Goal: Task Accomplishment & Management: Use online tool/utility

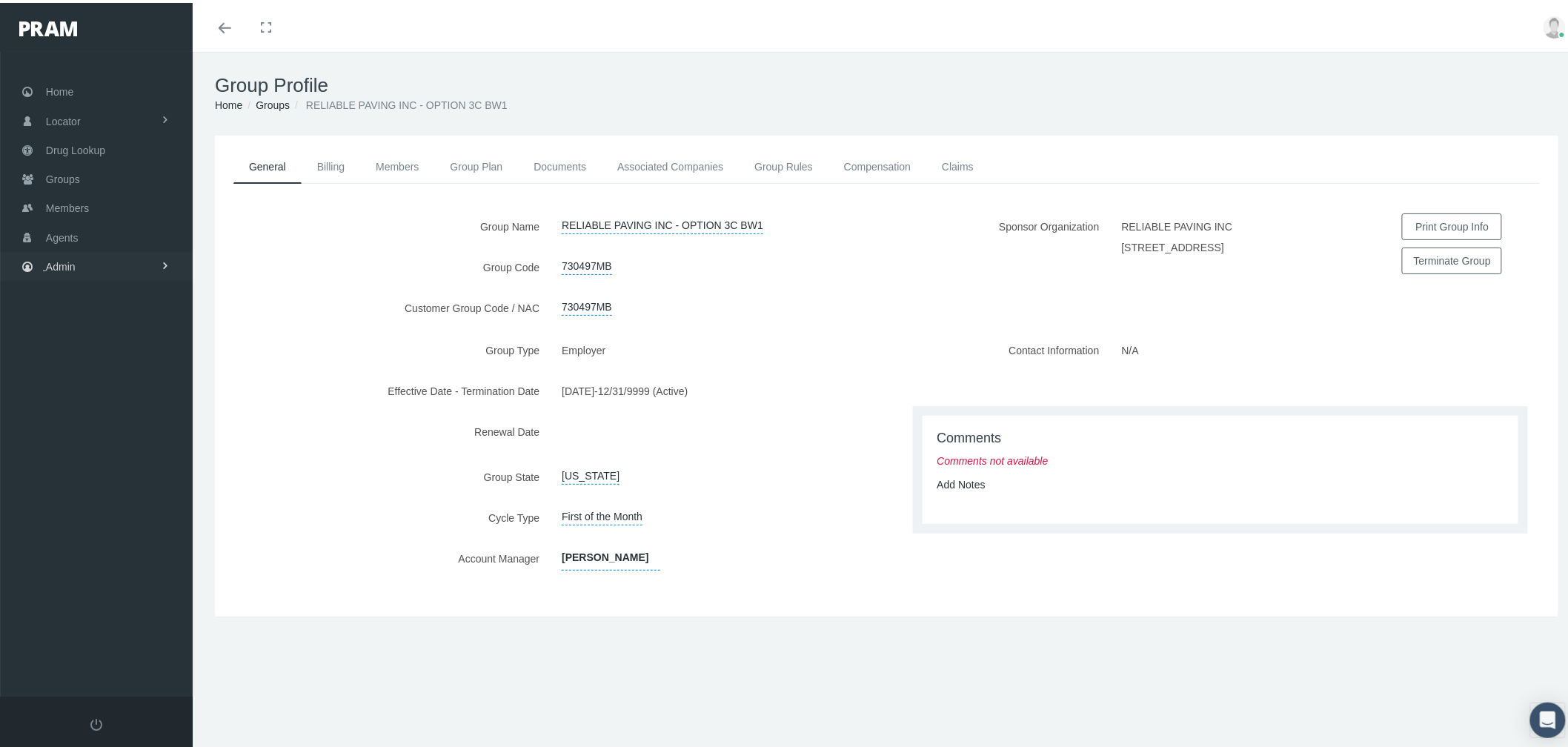
click at [109, 257] on link "Admin" at bounding box center [96, 264] width 193 height 29
click at [129, 450] on link "Companies" at bounding box center [96, 460] width 193 height 26
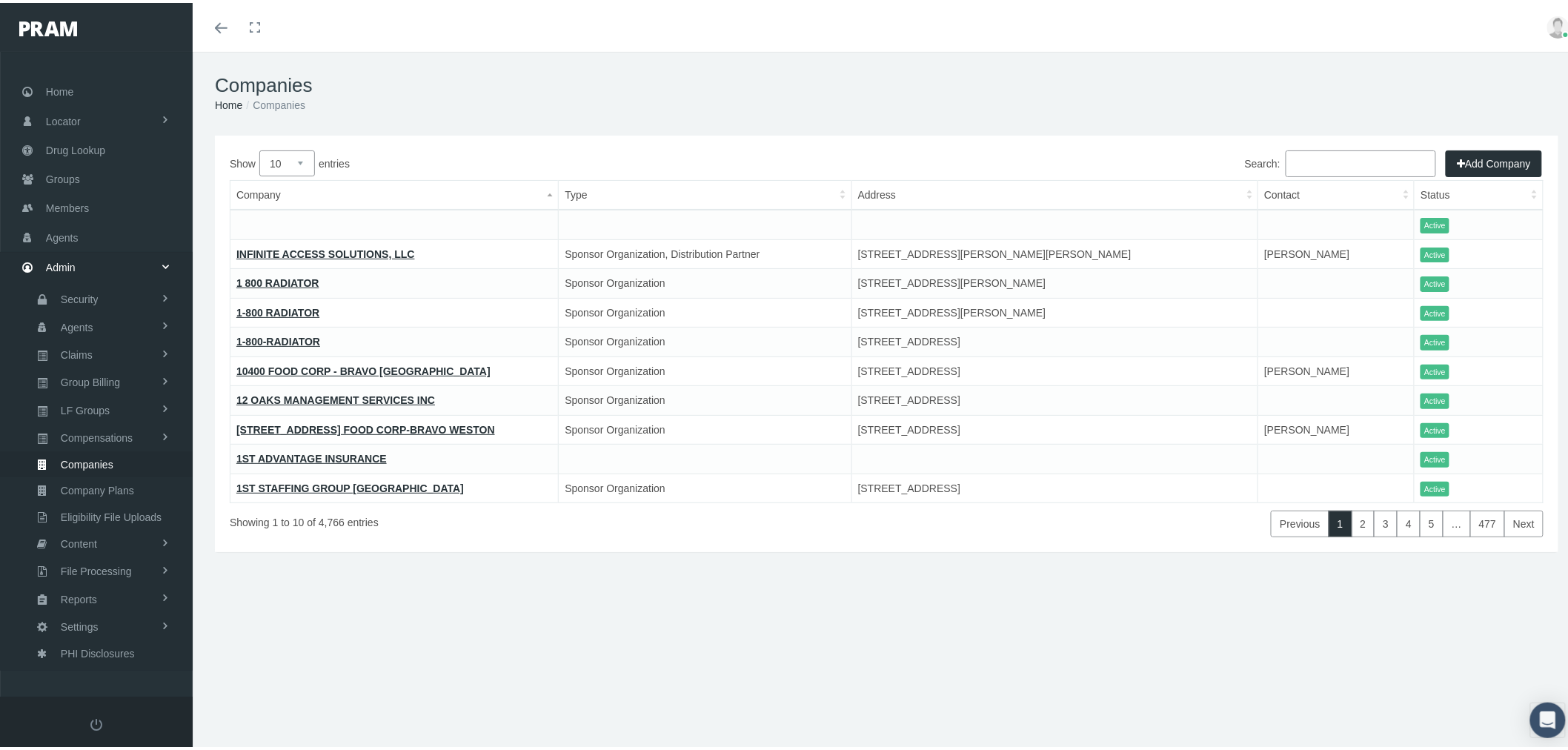
click at [1302, 167] on input "Search:" at bounding box center [1360, 160] width 150 height 26
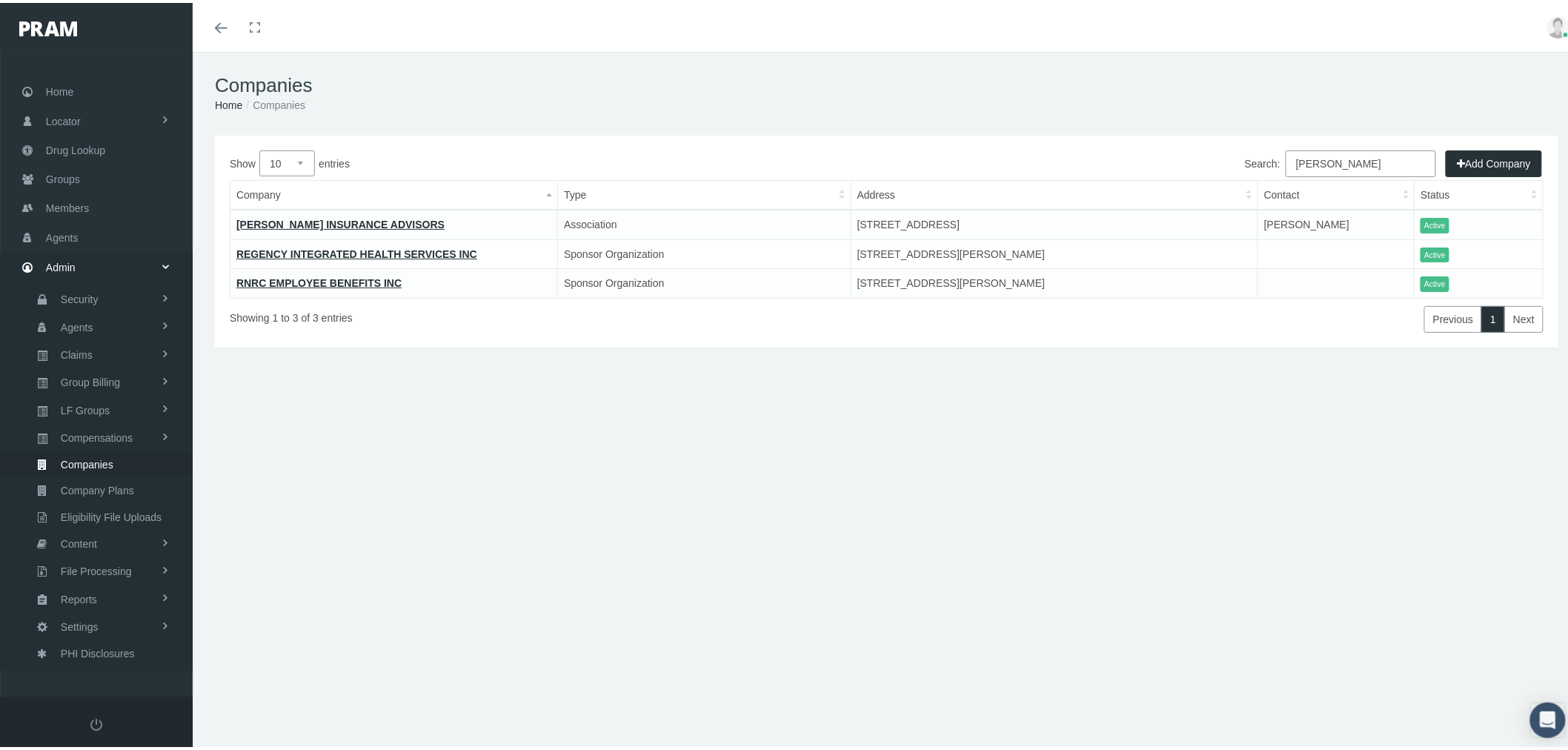
type input "goodwin"
click at [329, 220] on link "[PERSON_NAME] INSURANCE ADVISORS" at bounding box center [341, 221] width 209 height 12
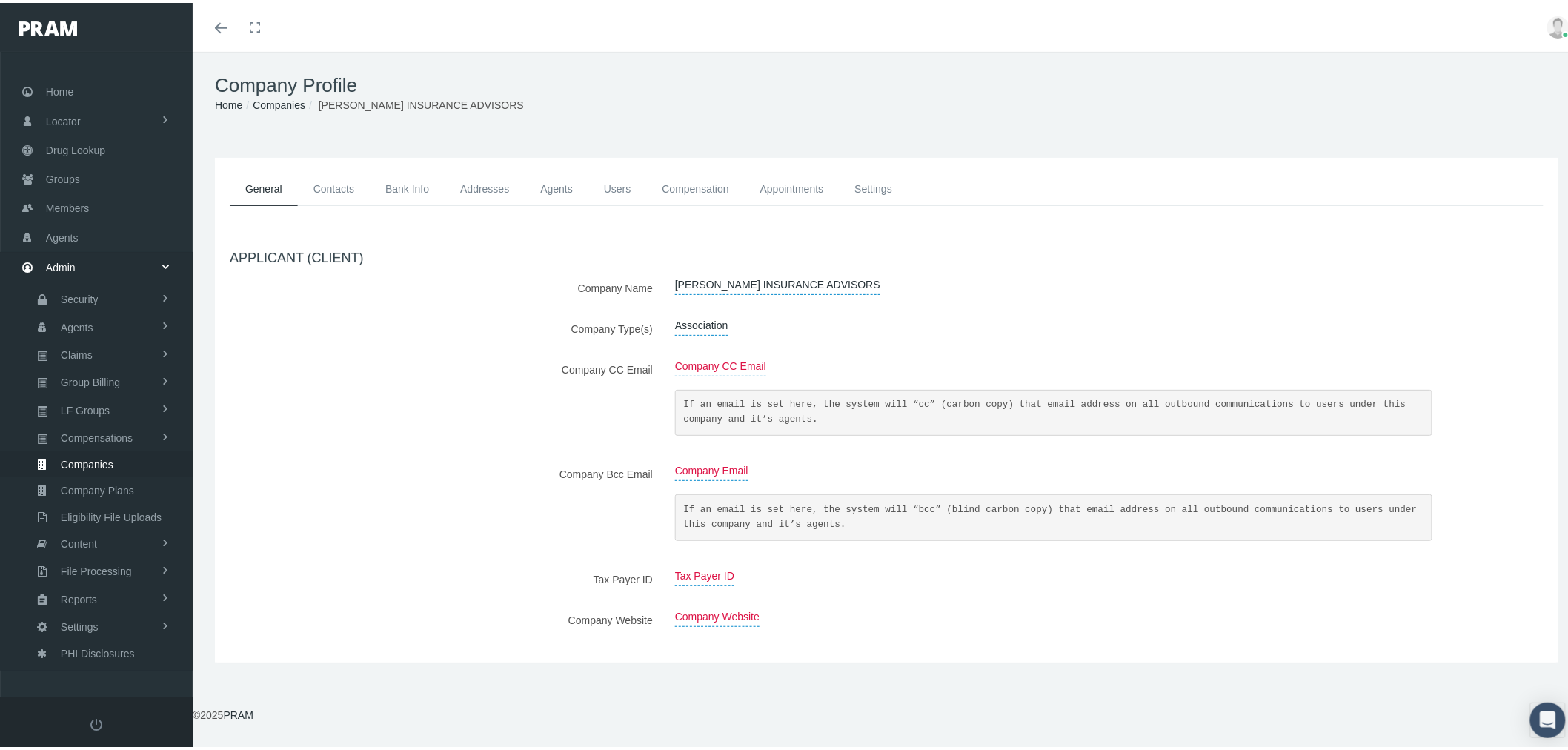
click at [330, 190] on link "Contacts" at bounding box center [334, 186] width 72 height 33
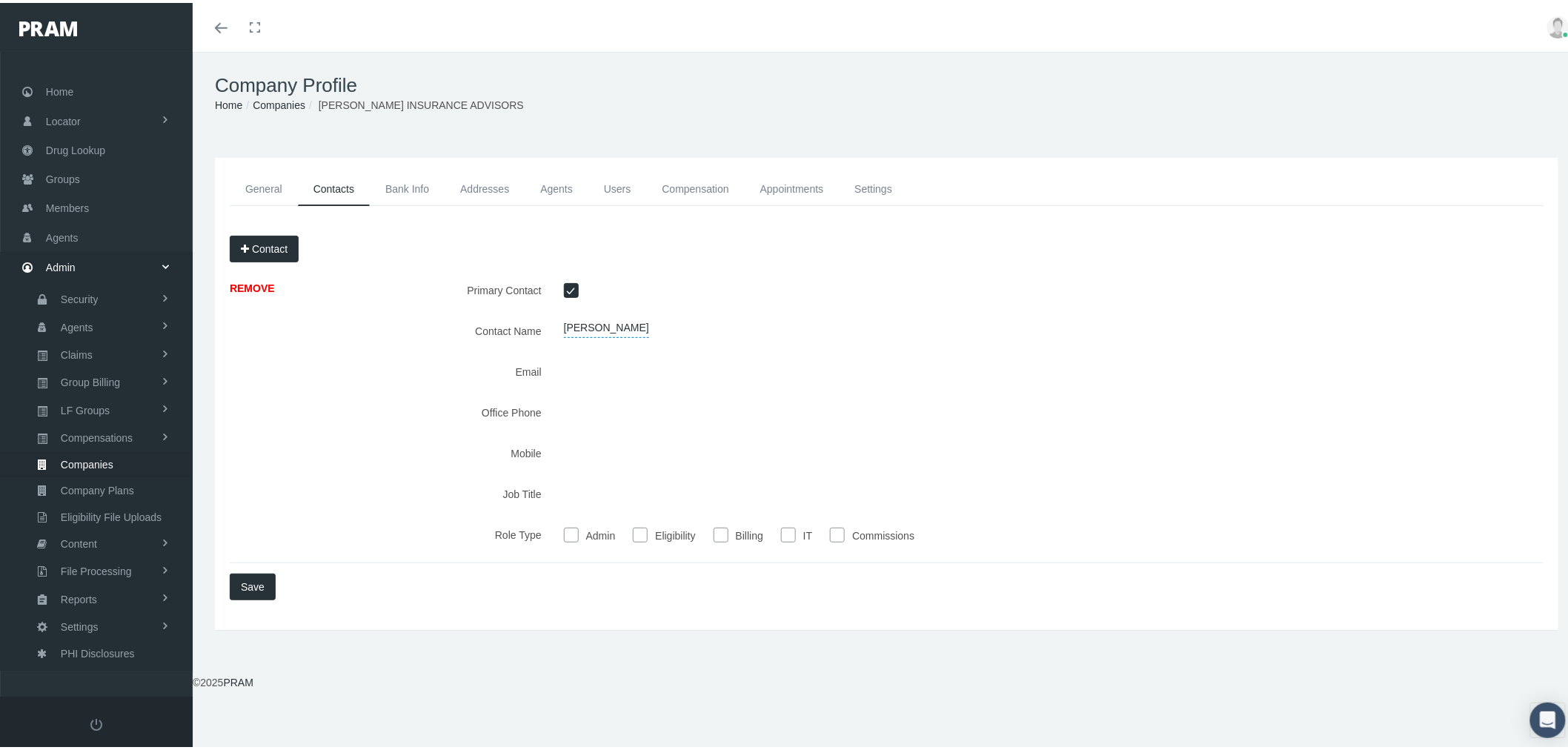
click at [620, 191] on link "Users" at bounding box center [617, 186] width 58 height 33
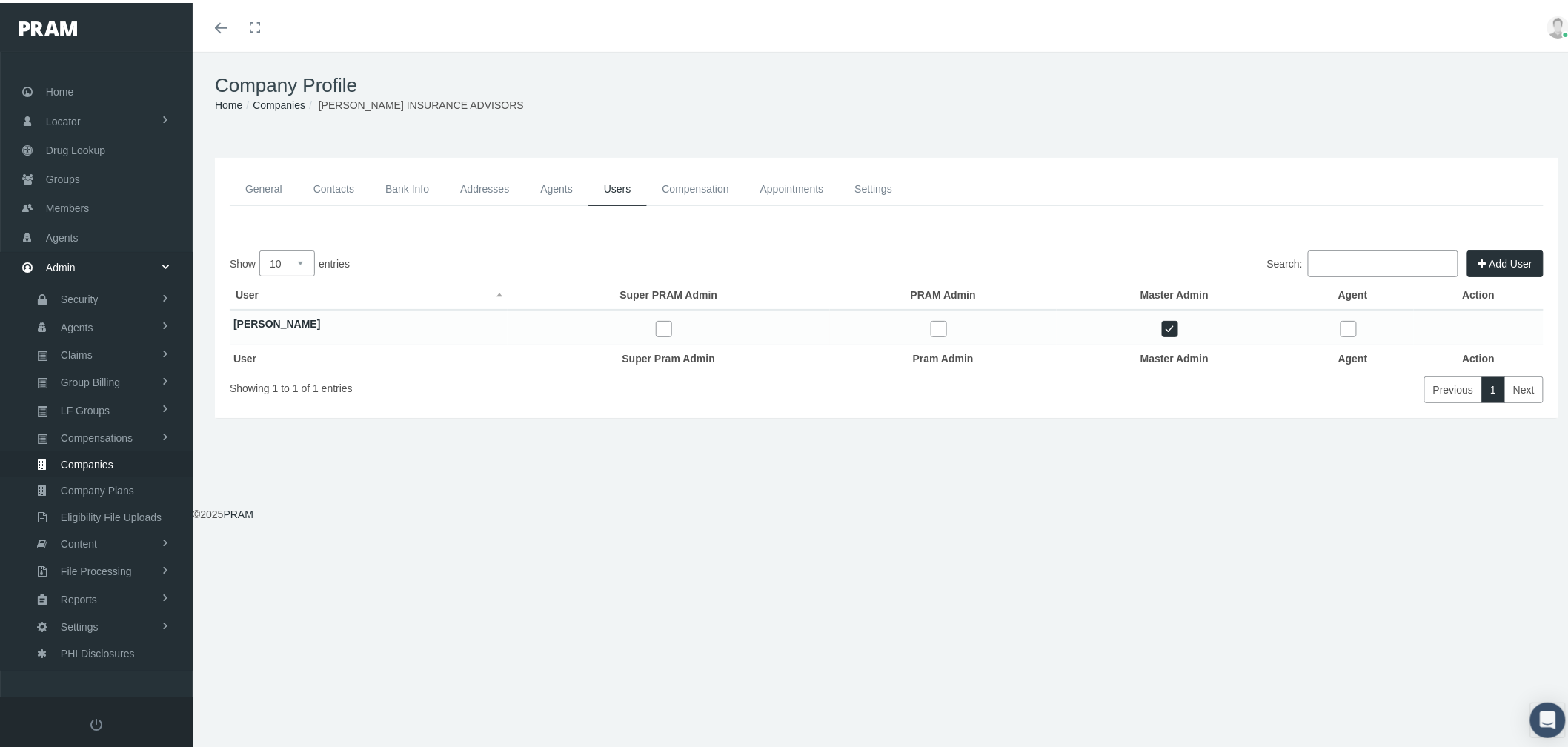
click at [292, 316] on link "Scott Goodwin" at bounding box center [277, 321] width 86 height 12
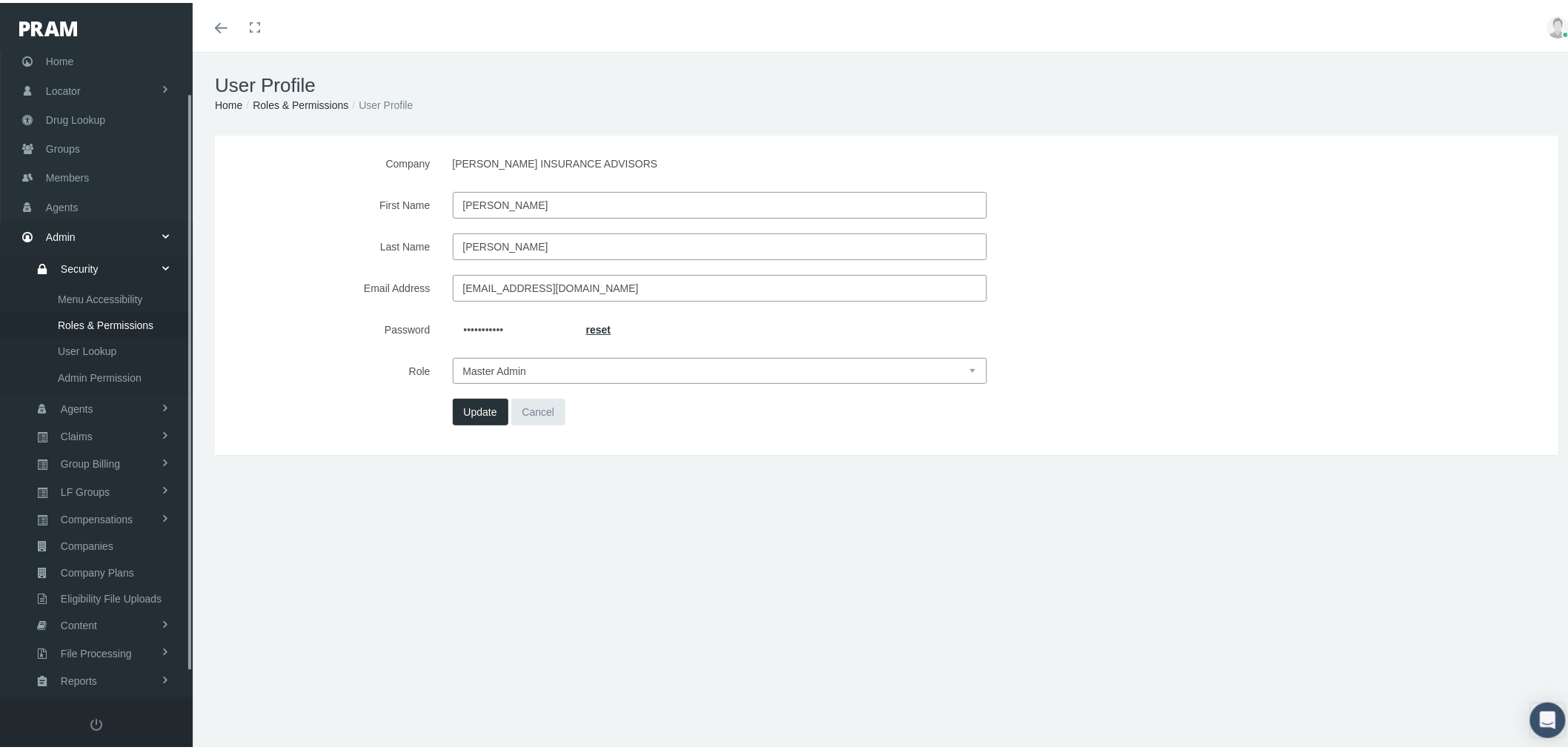
scroll to position [72, 0]
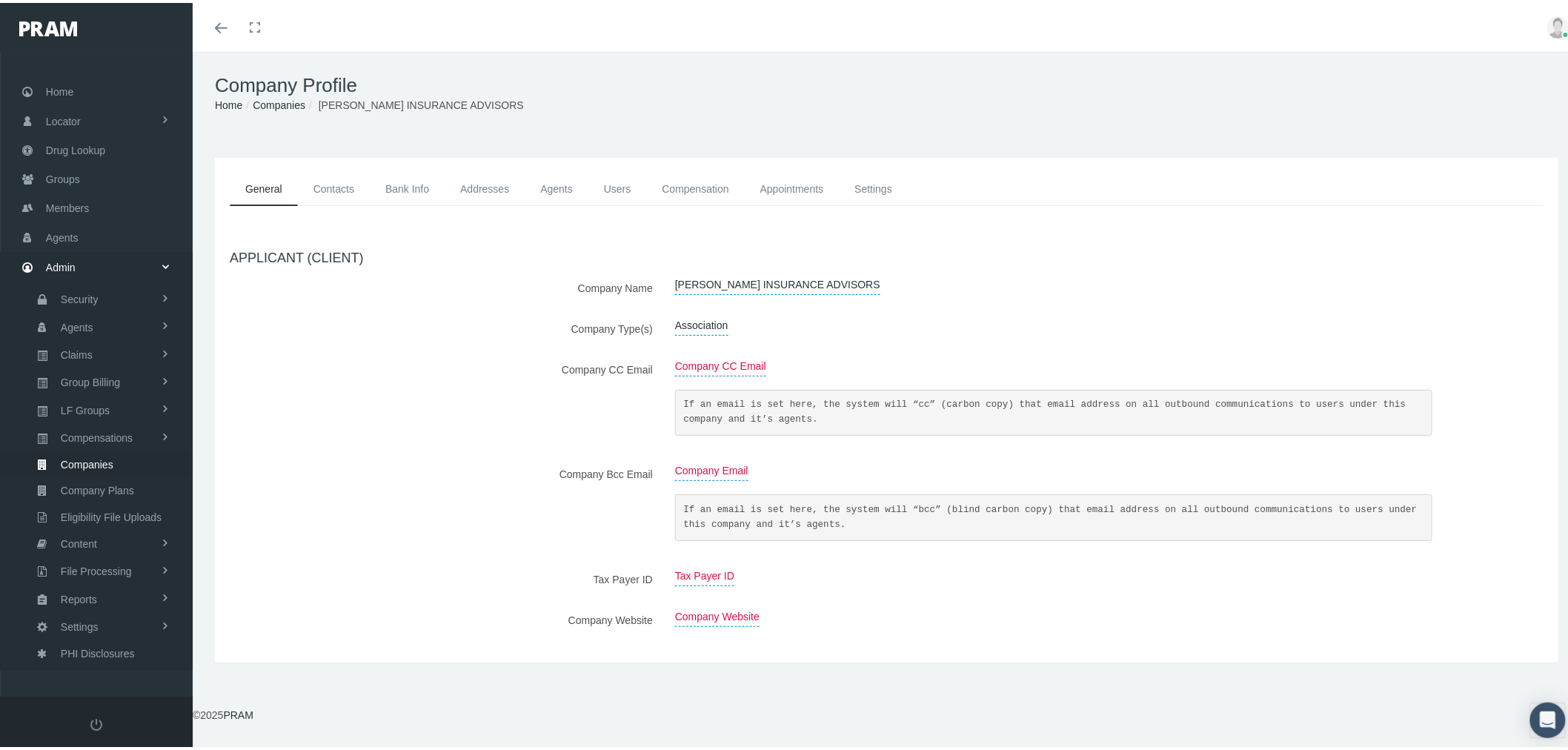
click at [613, 186] on link "Users" at bounding box center [617, 186] width 58 height 33
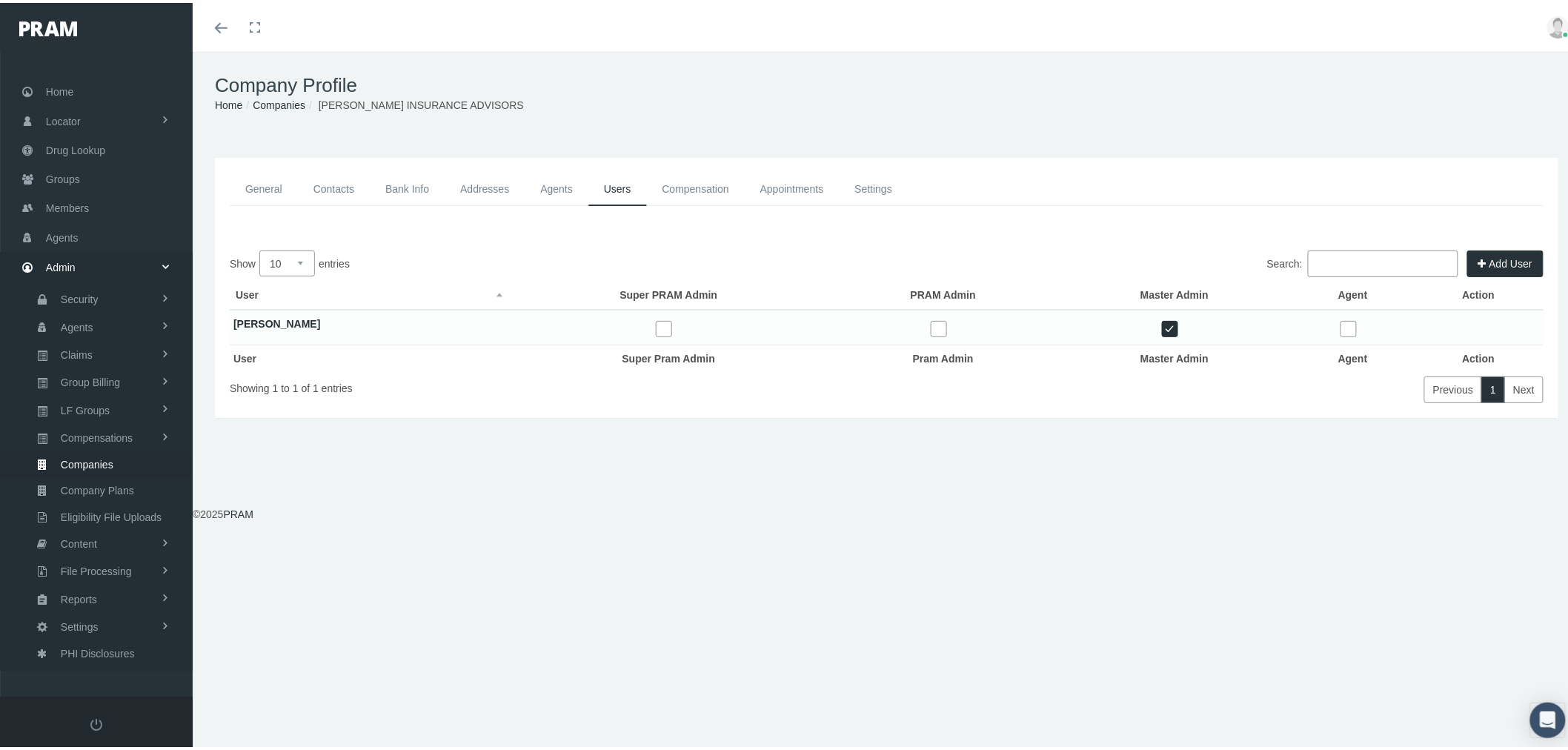
click at [567, 183] on link "Agents" at bounding box center [557, 186] width 64 height 33
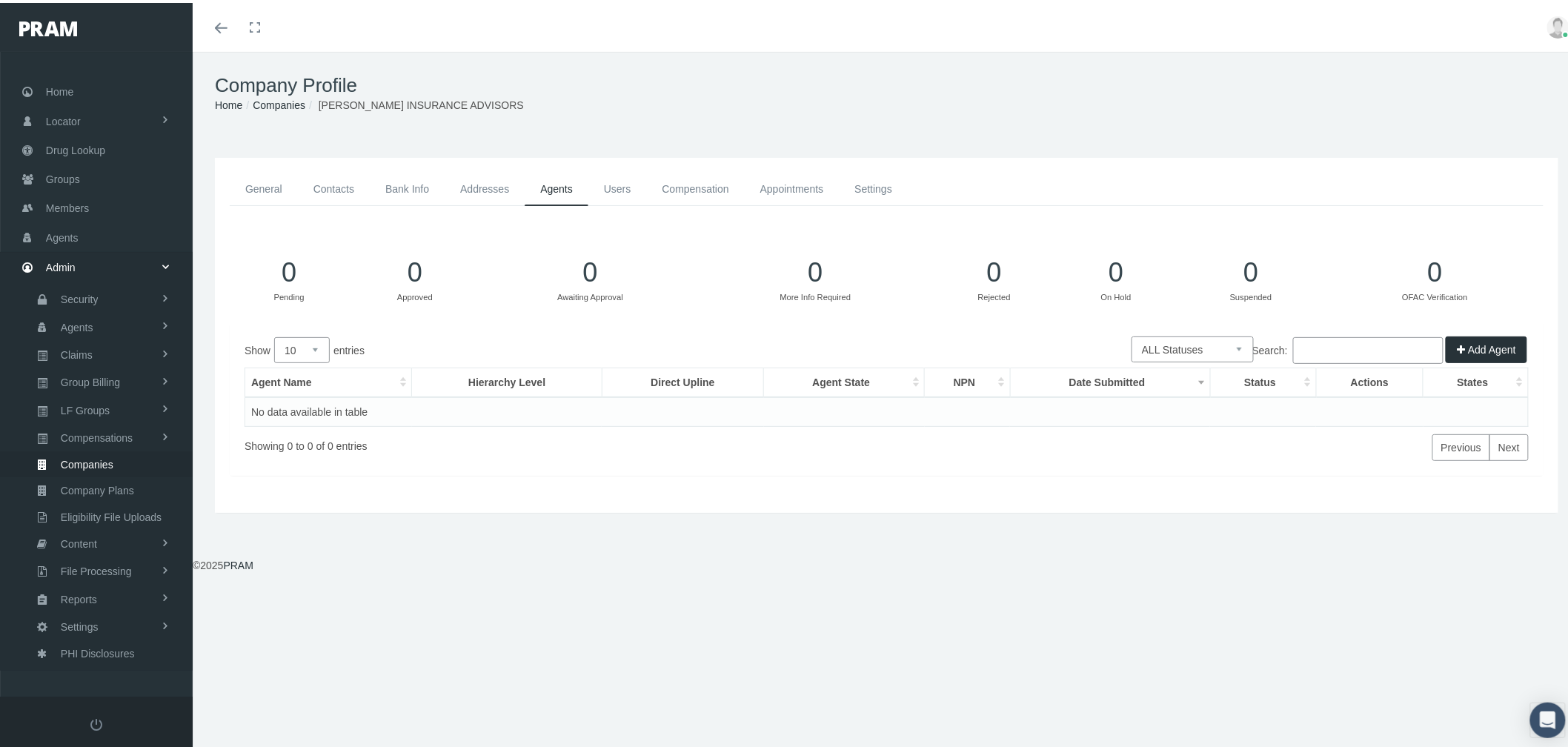
click at [343, 189] on link "Contacts" at bounding box center [334, 186] width 72 height 33
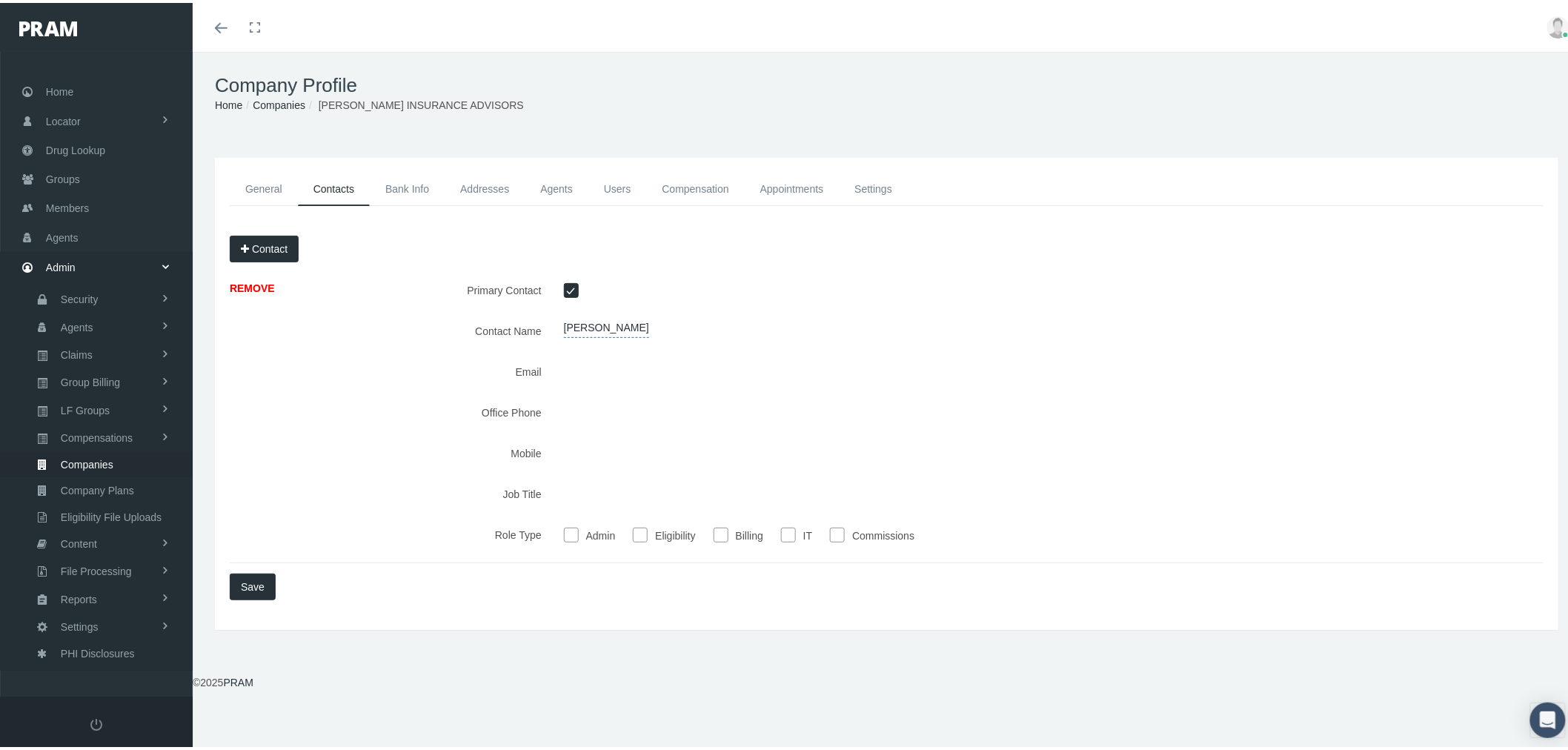
drag, startPoint x: 560, startPoint y: 362, endPoint x: 753, endPoint y: 366, distance: 193.0
click at [753, 366] on div at bounding box center [998, 369] width 891 height 26
click at [692, 183] on link "Compensation" at bounding box center [696, 186] width 98 height 33
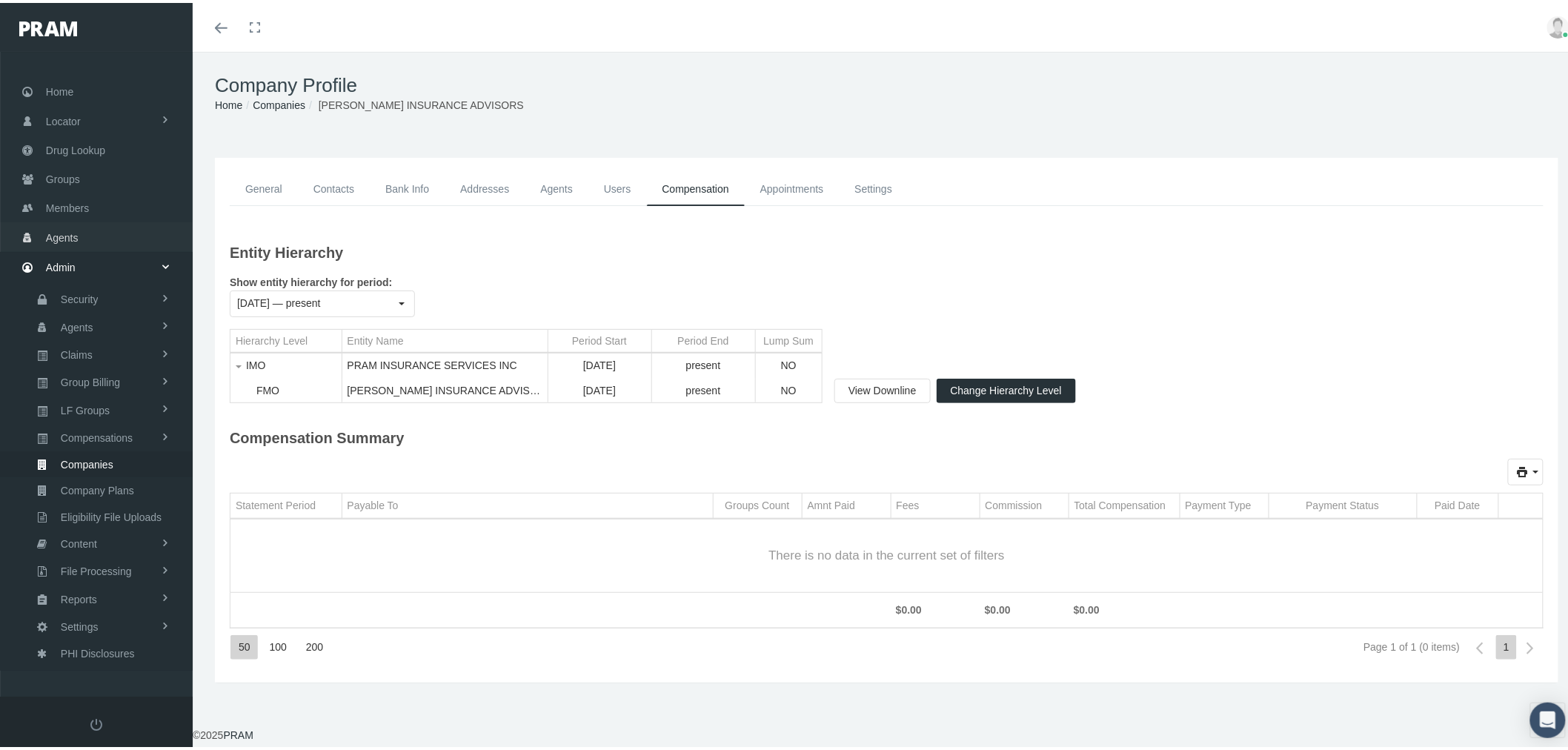
click at [123, 228] on link "Agents" at bounding box center [96, 234] width 193 height 29
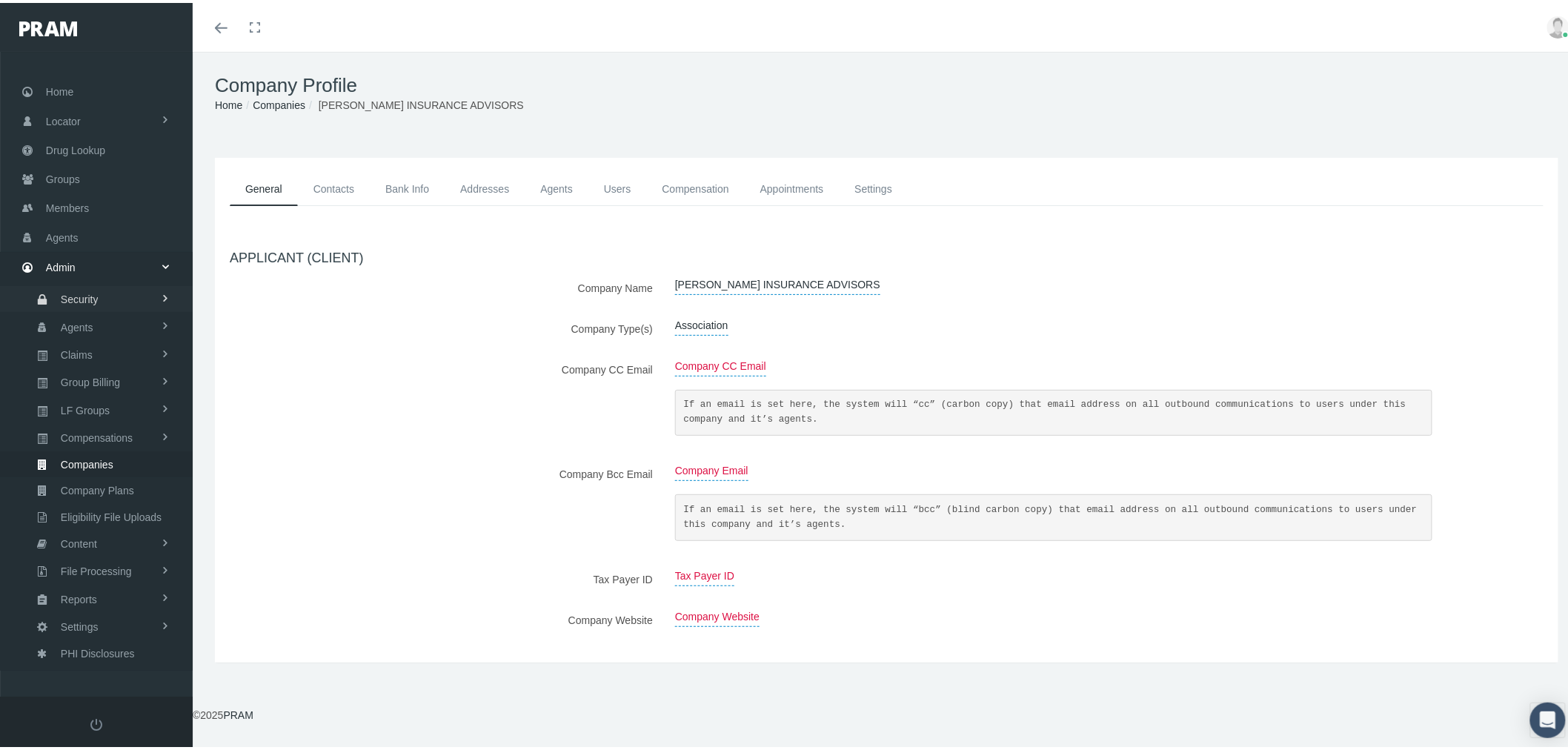
click at [121, 286] on link "Security" at bounding box center [96, 296] width 193 height 26
click at [115, 372] on link "User Lookup" at bounding box center [96, 378] width 193 height 26
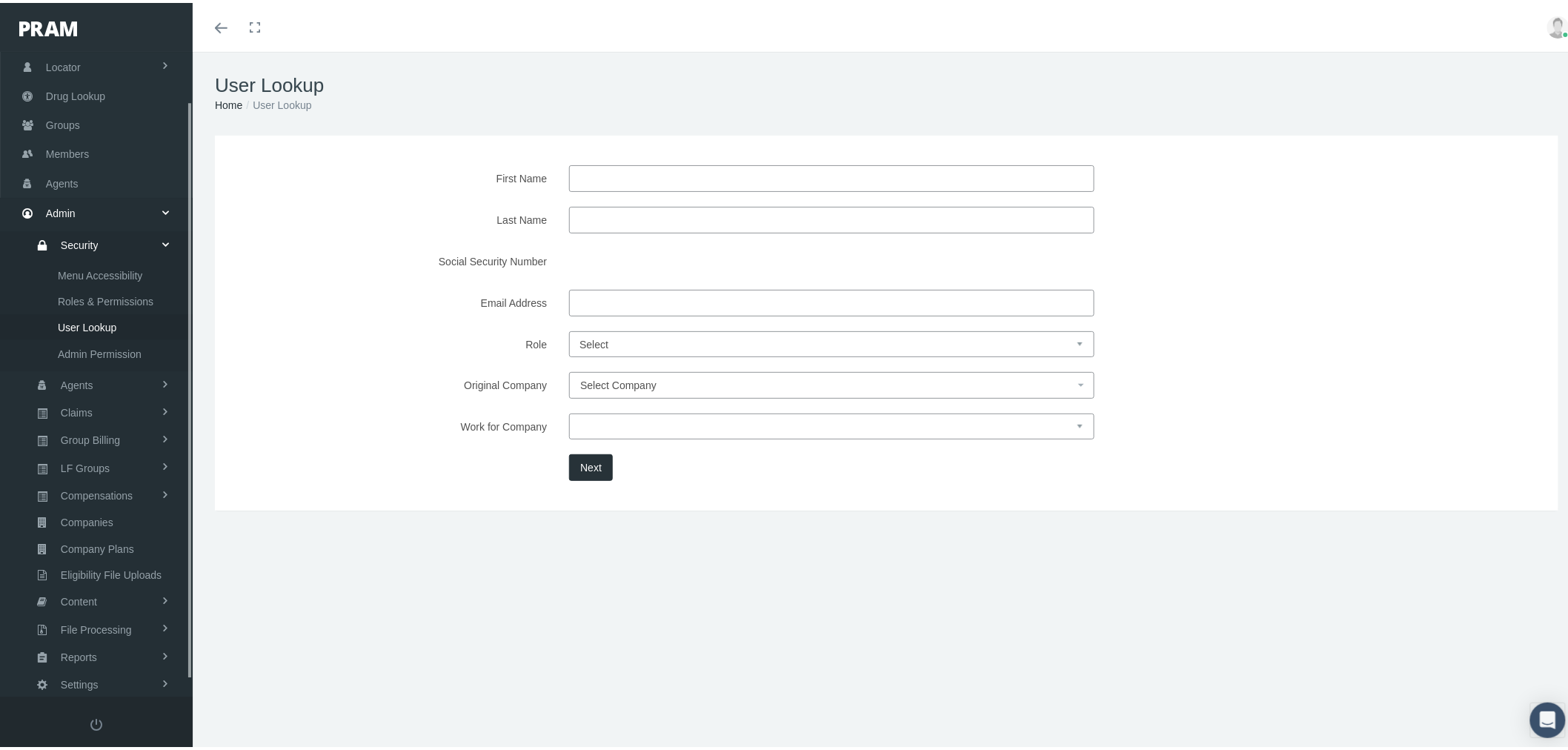
scroll to position [72, 0]
click at [623, 297] on input "Email Address" at bounding box center [833, 300] width 526 height 26
paste input "[PERSON_NAME][EMAIL_ADDRESS][DOMAIN_NAME]"
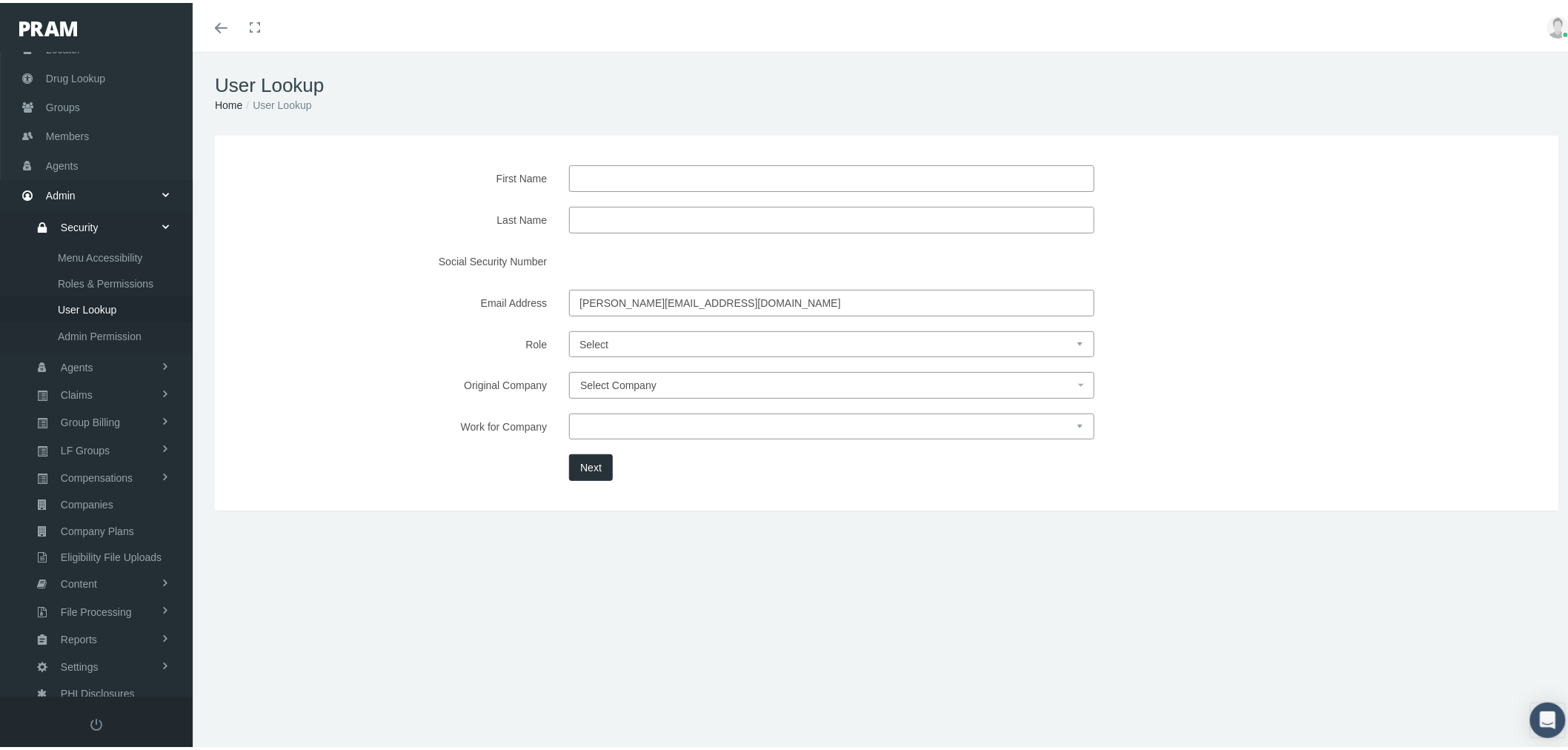
type input "[PERSON_NAME][EMAIL_ADDRESS][DOMAIN_NAME]"
click at [583, 463] on button "Next" at bounding box center [591, 464] width 44 height 26
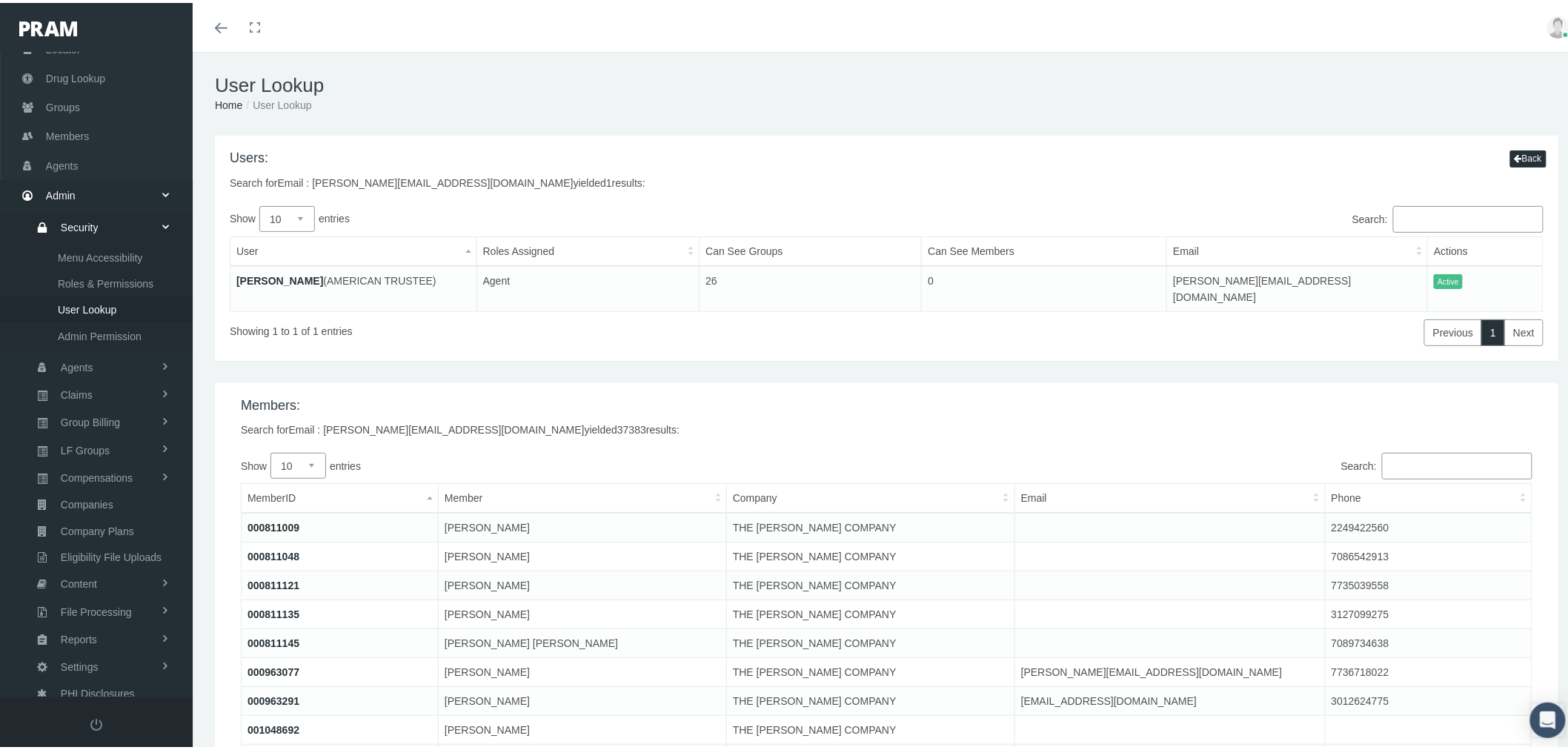
click at [294, 279] on link "[PERSON_NAME]" at bounding box center [279, 277] width 86 height 12
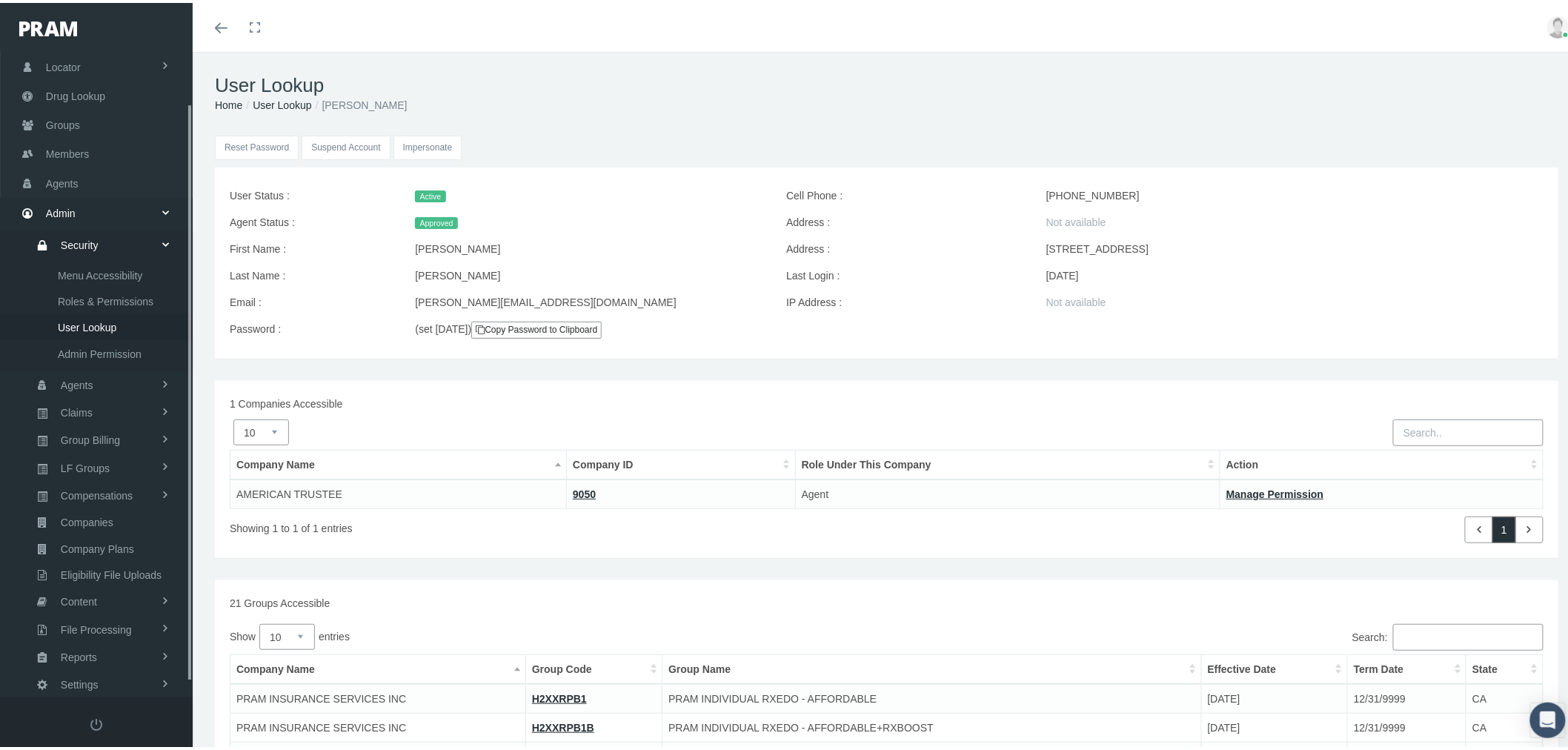
scroll to position [72, 0]
click at [94, 160] on link "Agents" at bounding box center [96, 162] width 193 height 29
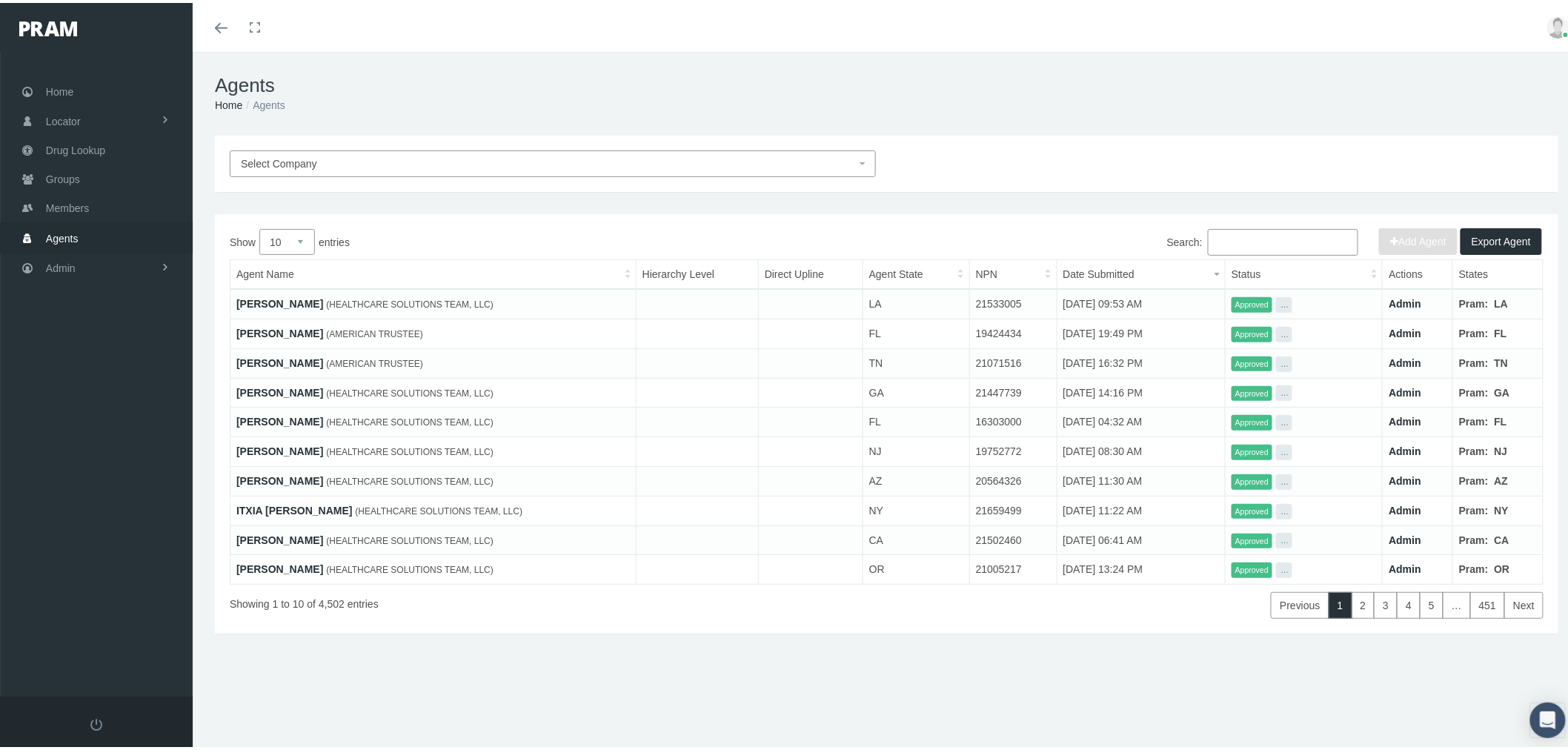
click at [1272, 240] on input "Search:" at bounding box center [1283, 239] width 150 height 26
paste input "[PERSON_NAME][EMAIL_ADDRESS][DOMAIN_NAME]"
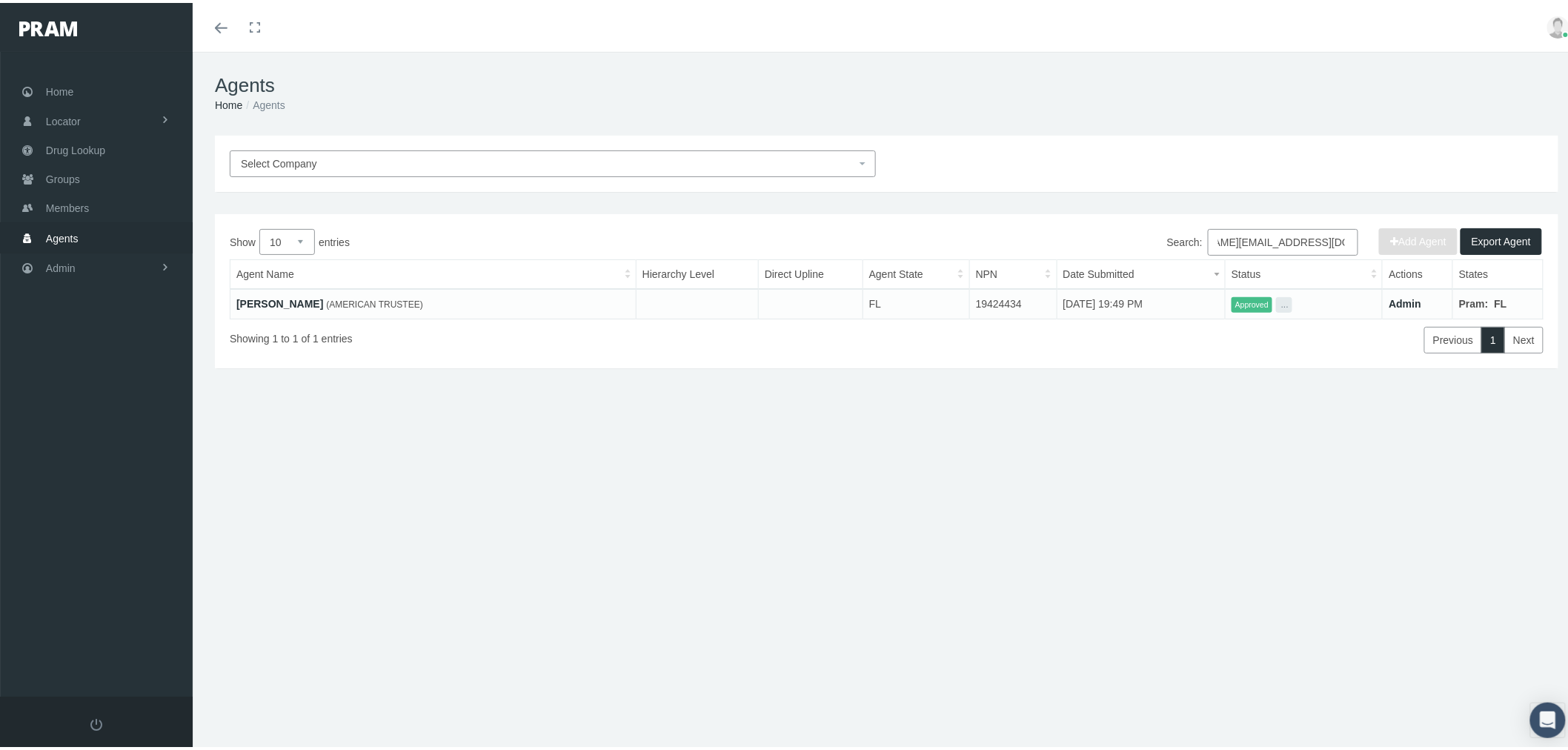
type input "[PERSON_NAME][EMAIL_ADDRESS][DOMAIN_NAME]"
click at [278, 301] on link "[PERSON_NAME]" at bounding box center [279, 301] width 86 height 12
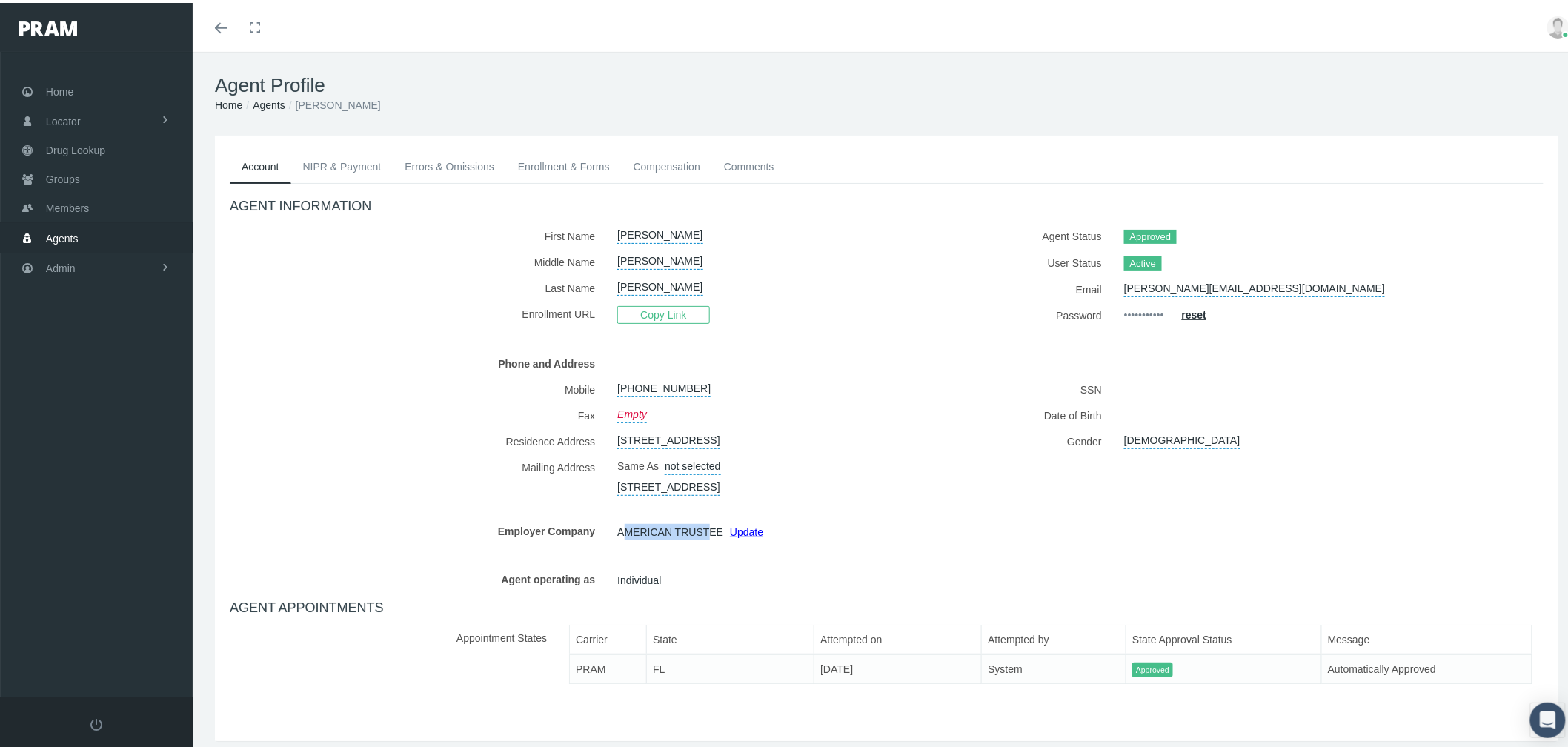
drag, startPoint x: 620, startPoint y: 557, endPoint x: 687, endPoint y: 574, distance: 69.1
click at [700, 540] on span "AMERICAN TRUSTEE" at bounding box center [670, 529] width 106 height 22
click at [789, 307] on div "Copy Link" at bounding box center [740, 311] width 269 height 27
click at [686, 165] on link "Compensation" at bounding box center [667, 164] width 90 height 33
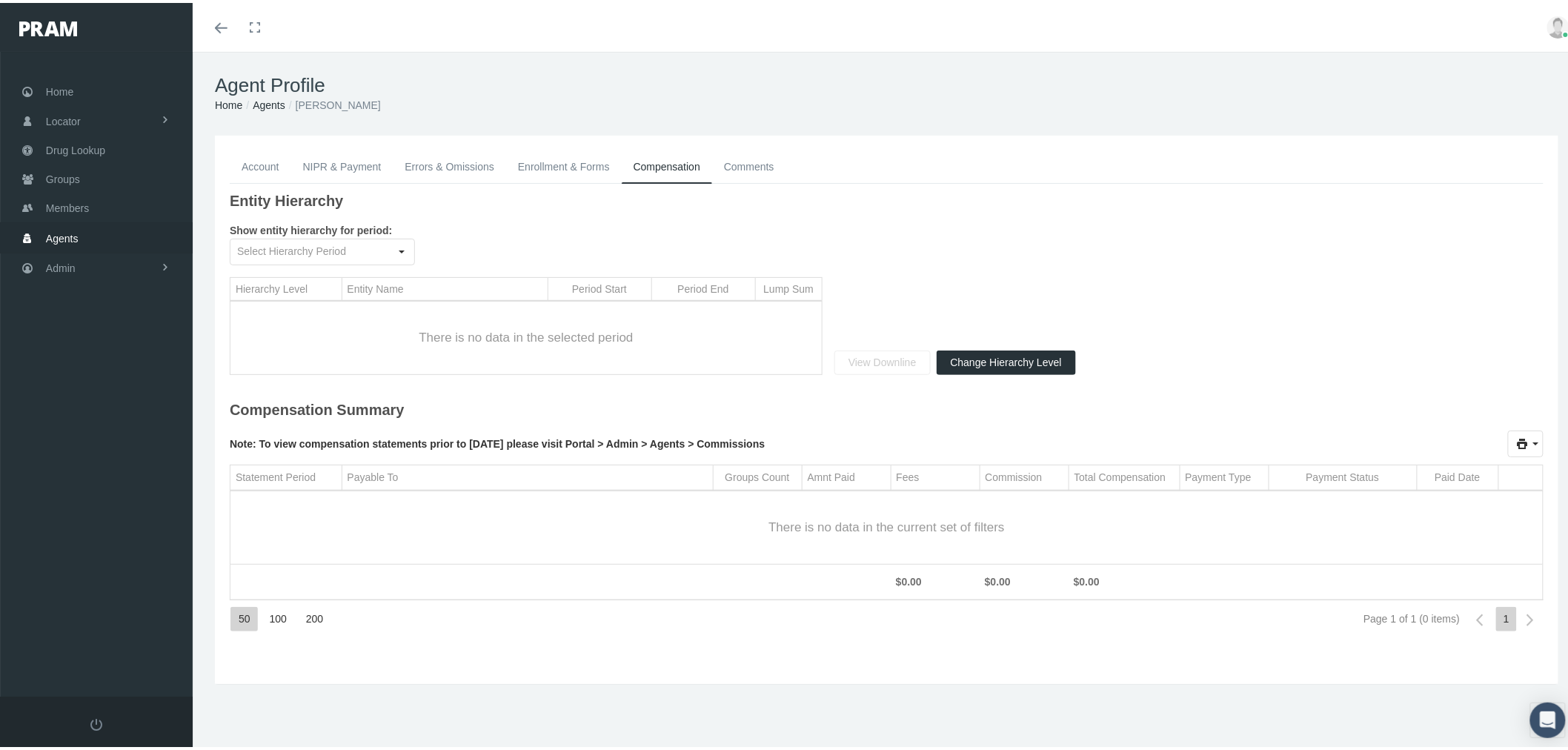
click at [294, 175] on link "NIPR & Payment" at bounding box center [342, 164] width 102 height 33
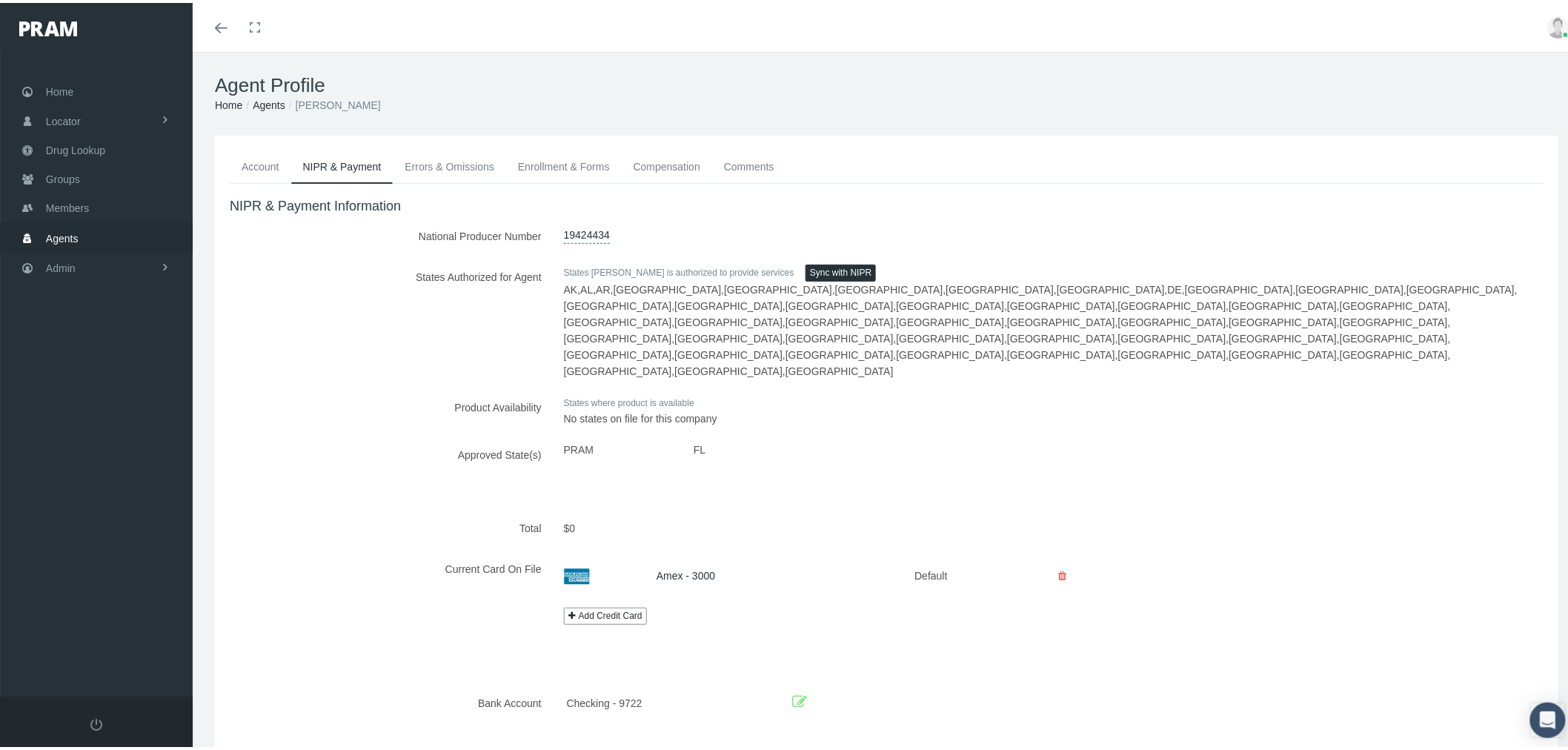
click at [263, 161] on link "Account" at bounding box center [260, 164] width 61 height 33
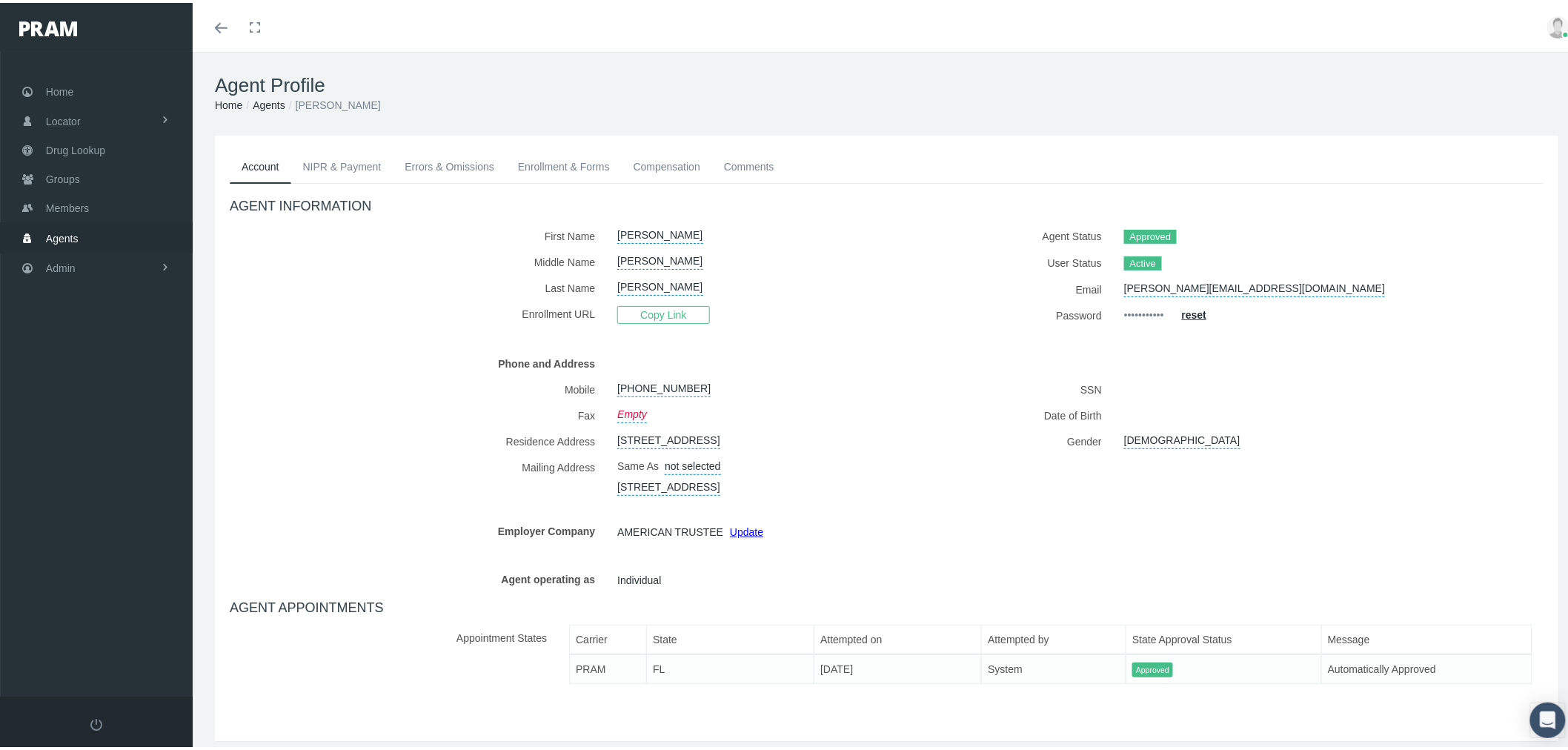
click at [745, 157] on link "Comments" at bounding box center [749, 164] width 74 height 33
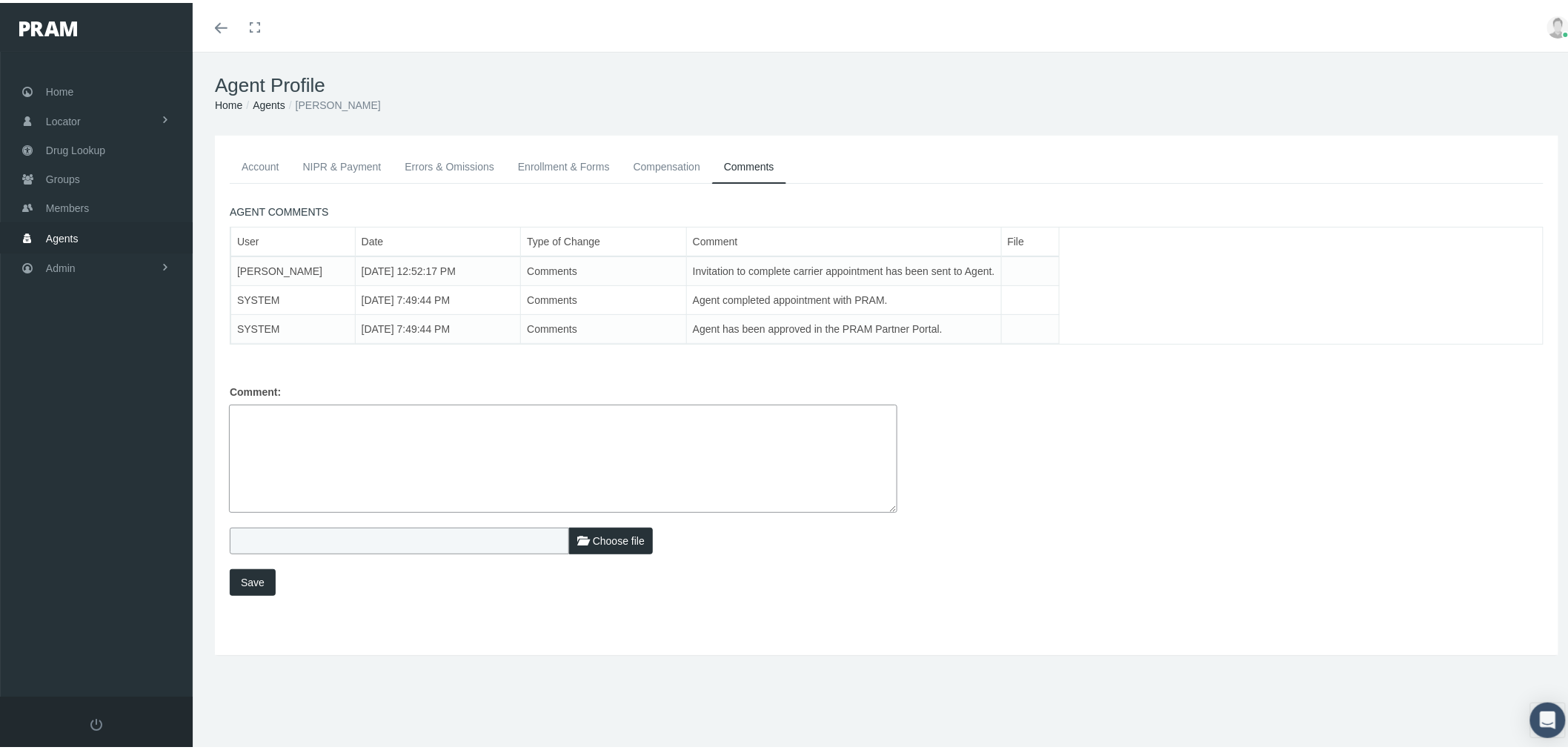
drag, startPoint x: 305, startPoint y: 265, endPoint x: 234, endPoint y: 264, distance: 71.0
click at [235, 264] on td "William Allison" at bounding box center [293, 268] width 124 height 30
click at [276, 158] on link "Account" at bounding box center [260, 164] width 61 height 33
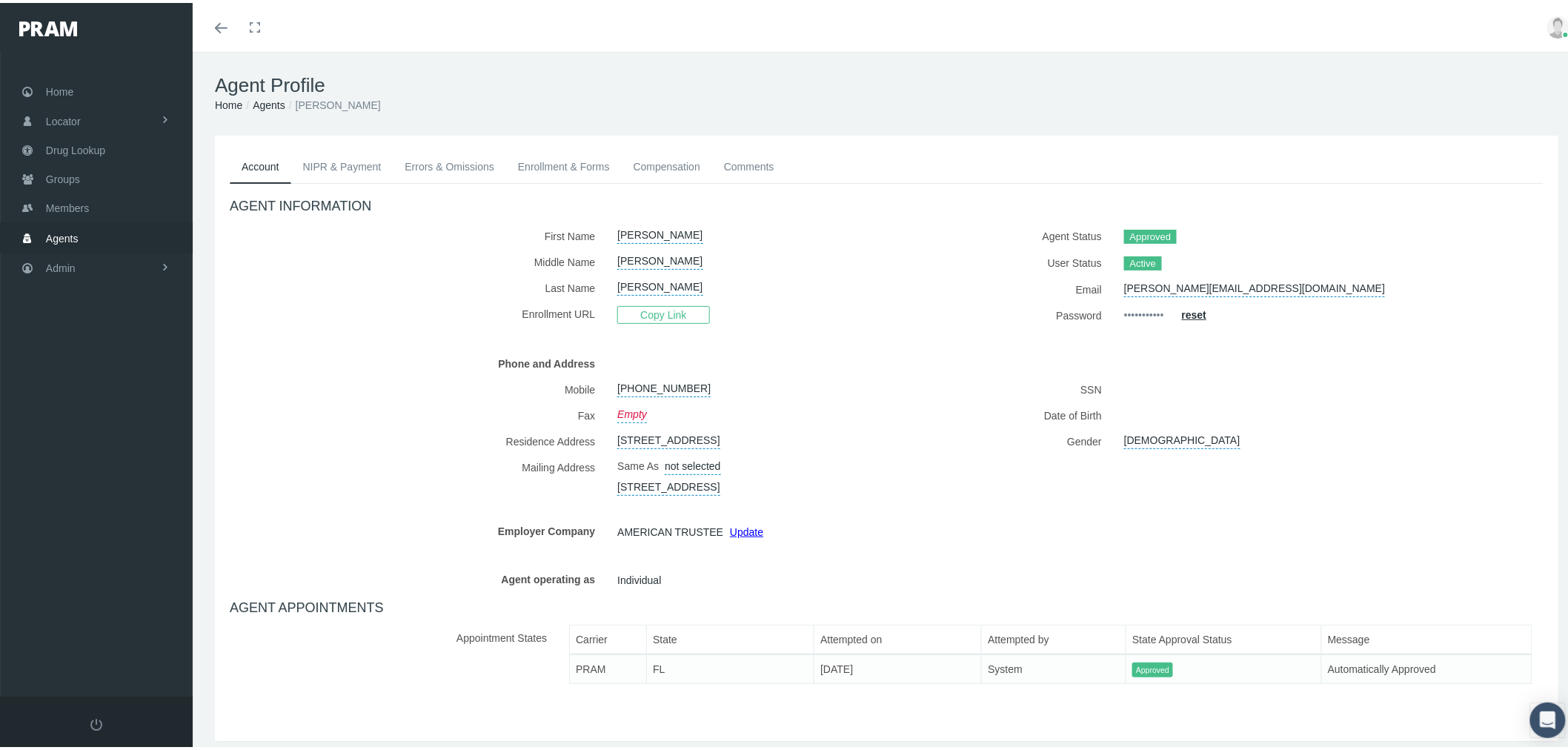
click at [745, 535] on link "Update" at bounding box center [746, 529] width 33 height 12
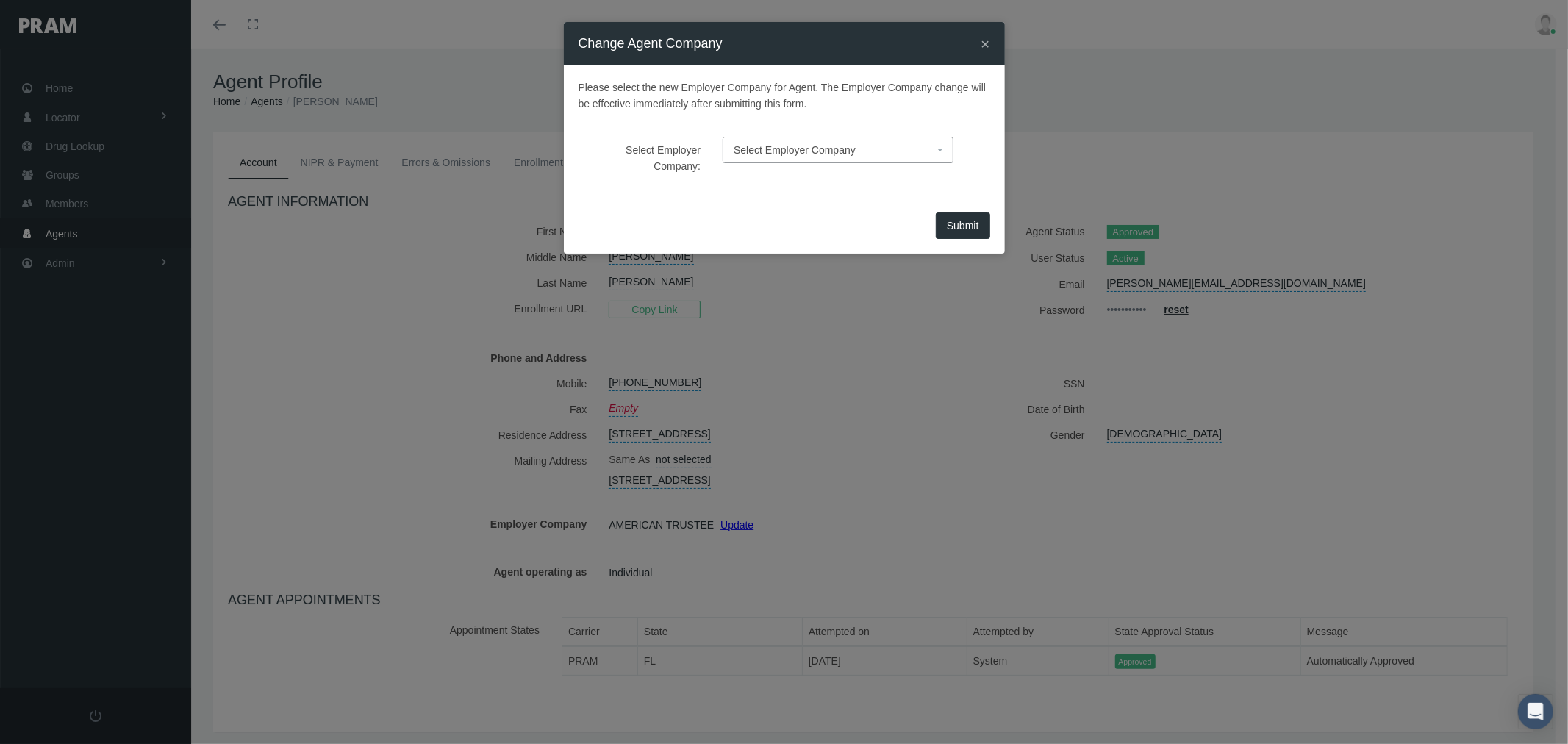
click at [897, 150] on span "Select Employer Company" at bounding box center [834, 149] width 200 height 16
type input "goodwin"
select select "9381"
click at [958, 219] on span "Submit" at bounding box center [964, 225] width 33 height 12
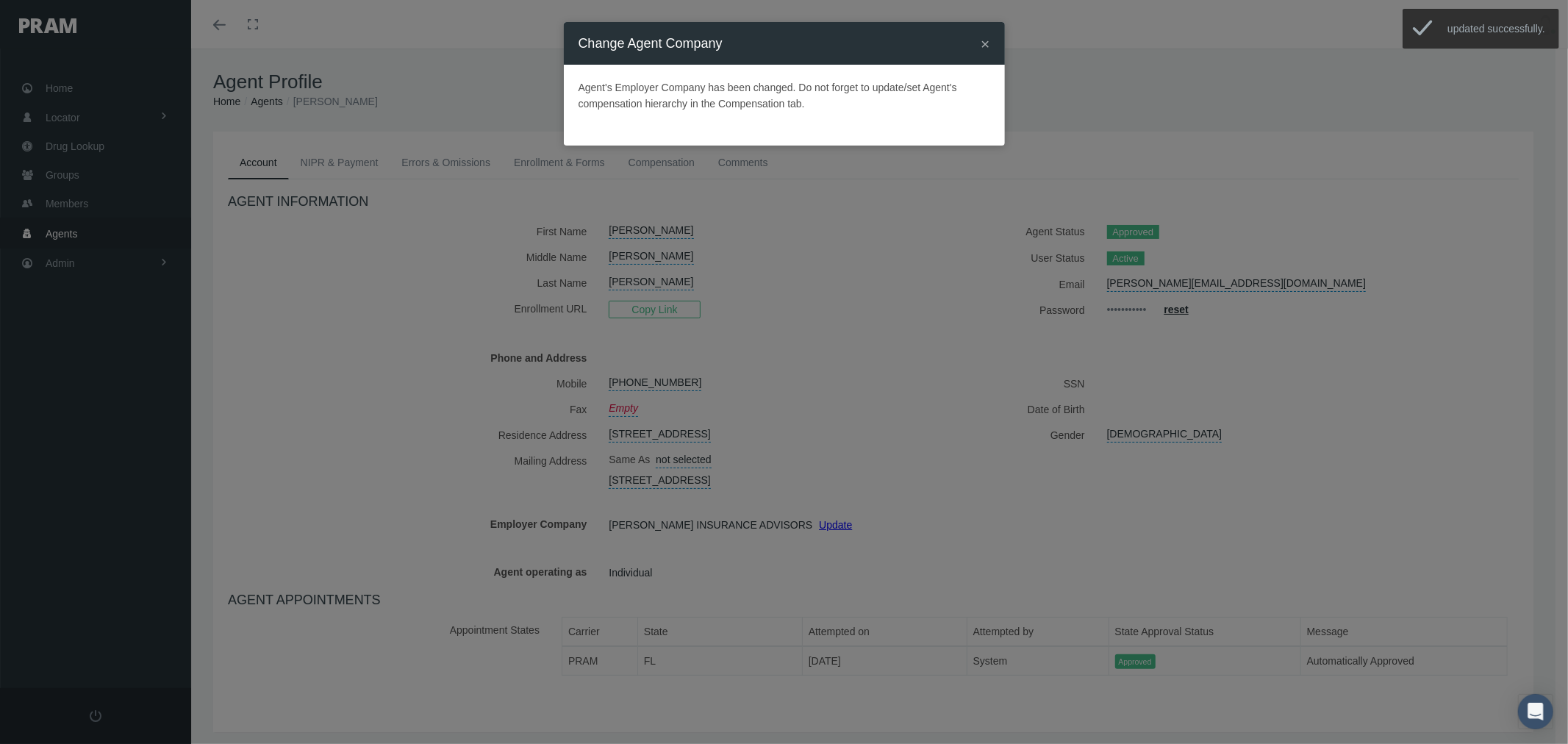
click at [984, 44] on span "×" at bounding box center [985, 44] width 9 height 17
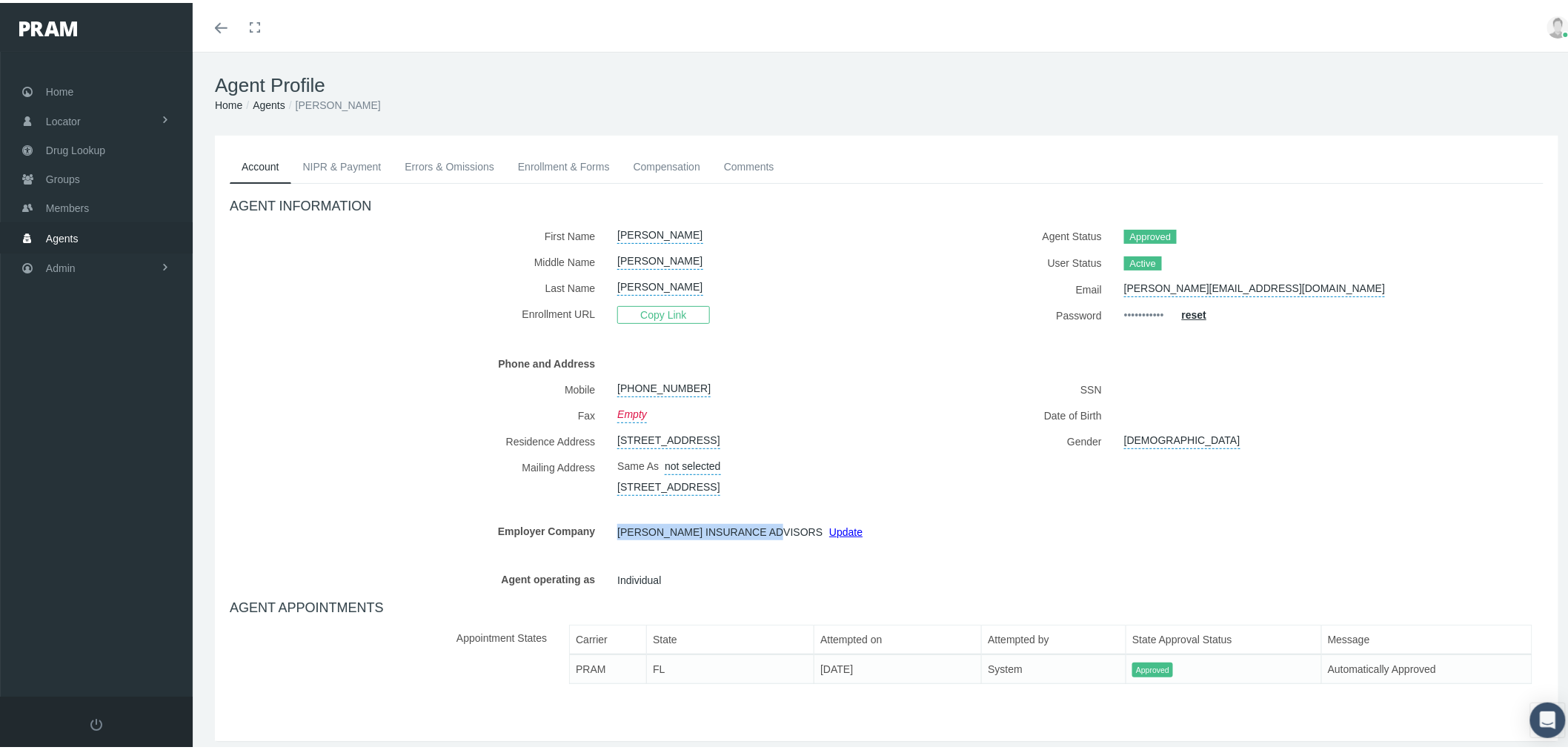
drag, startPoint x: 613, startPoint y: 551, endPoint x: 769, endPoint y: 545, distance: 156.1
click at [769, 541] on div "GOODWIN INSURANCE ADVISORS Update" at bounding box center [740, 531] width 269 height 20
click at [670, 311] on span "Copy Link" at bounding box center [663, 311] width 92 height 17
copy span "GOODWIN INSURANCE ADVISORS"
drag, startPoint x: 825, startPoint y: 697, endPoint x: 852, endPoint y: 695, distance: 27.1
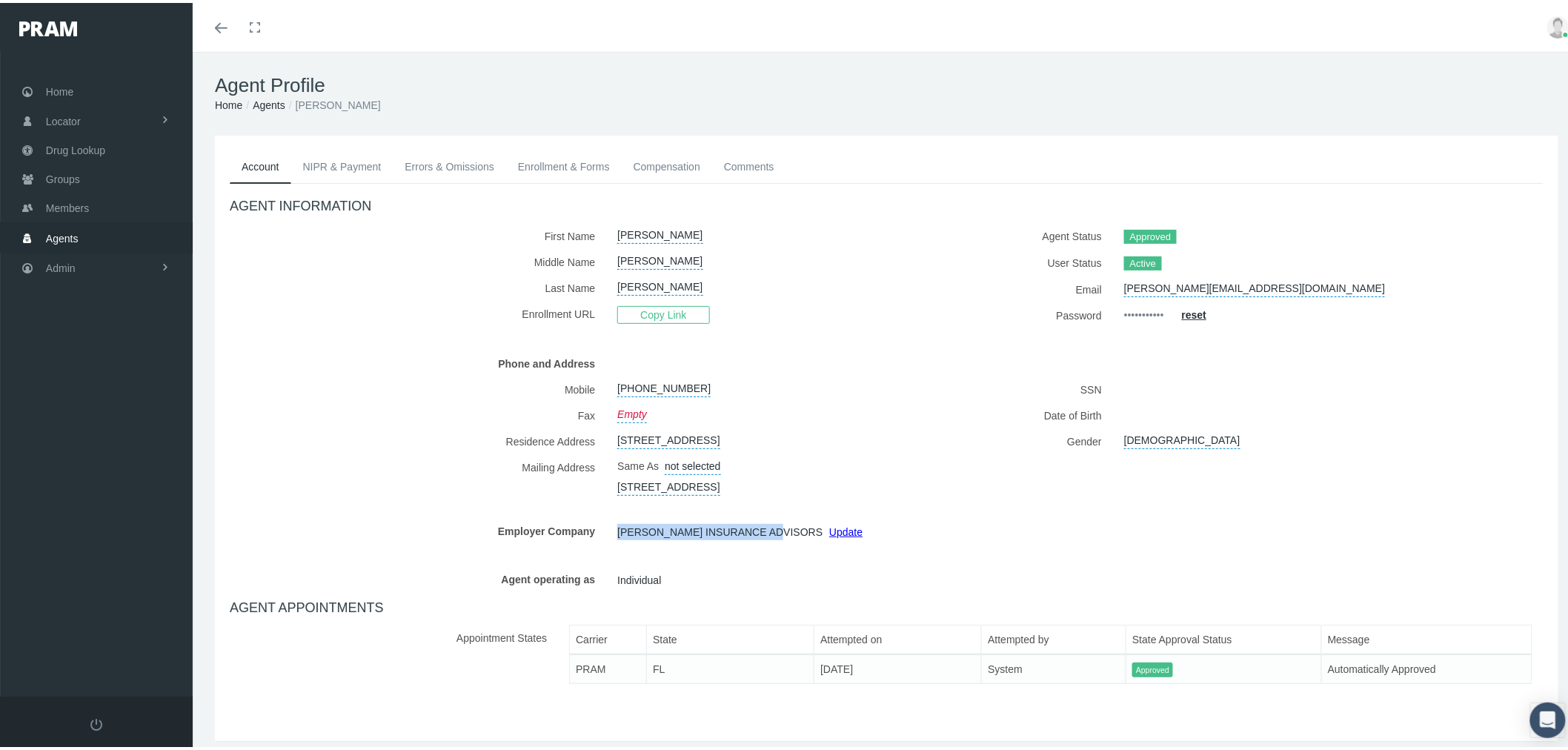
click at [852, 681] on td "08/13/2025" at bounding box center [898, 666] width 168 height 30
click at [530, 165] on link "Enrollment & Forms" at bounding box center [564, 164] width 115 height 33
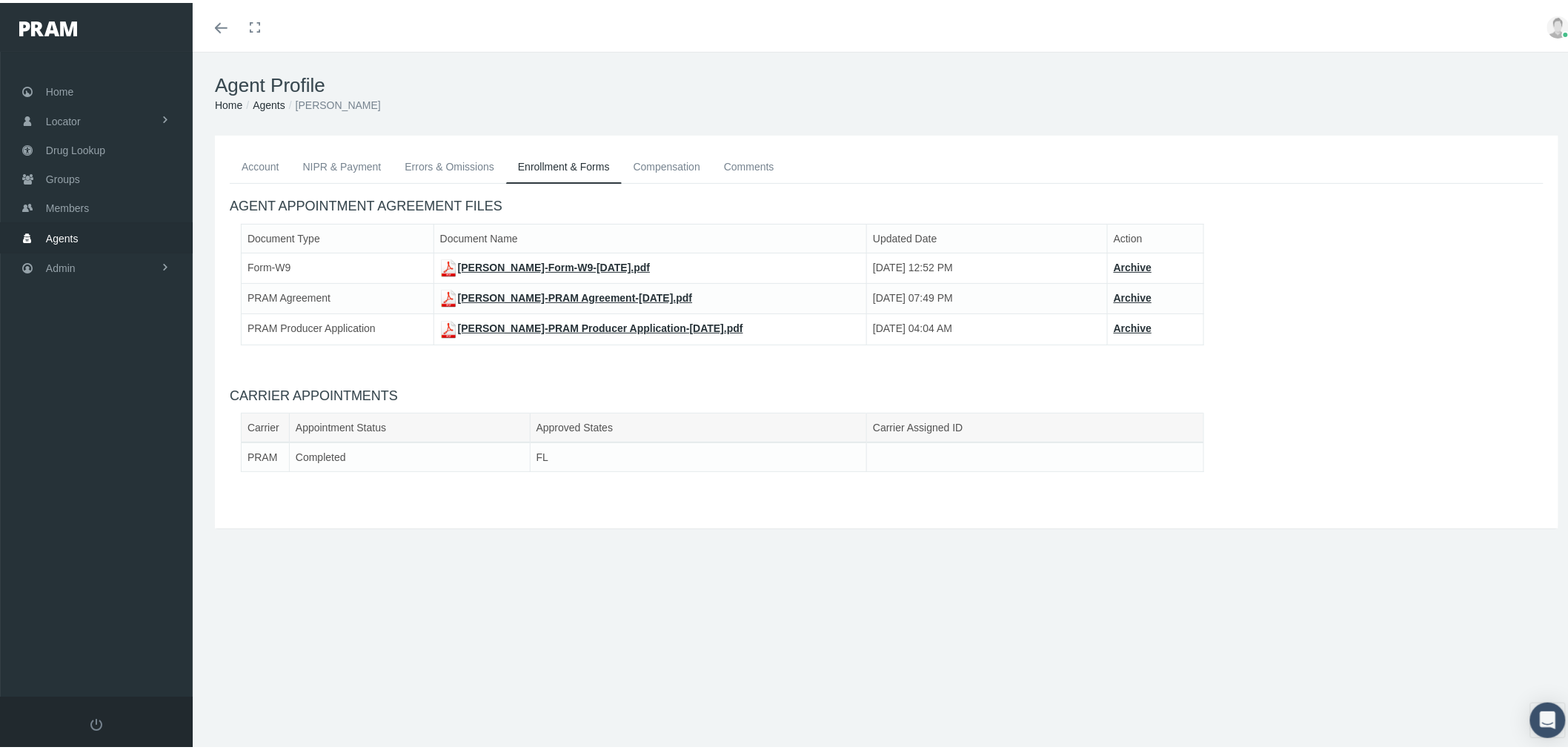
click at [647, 168] on link "Compensation" at bounding box center [667, 164] width 90 height 33
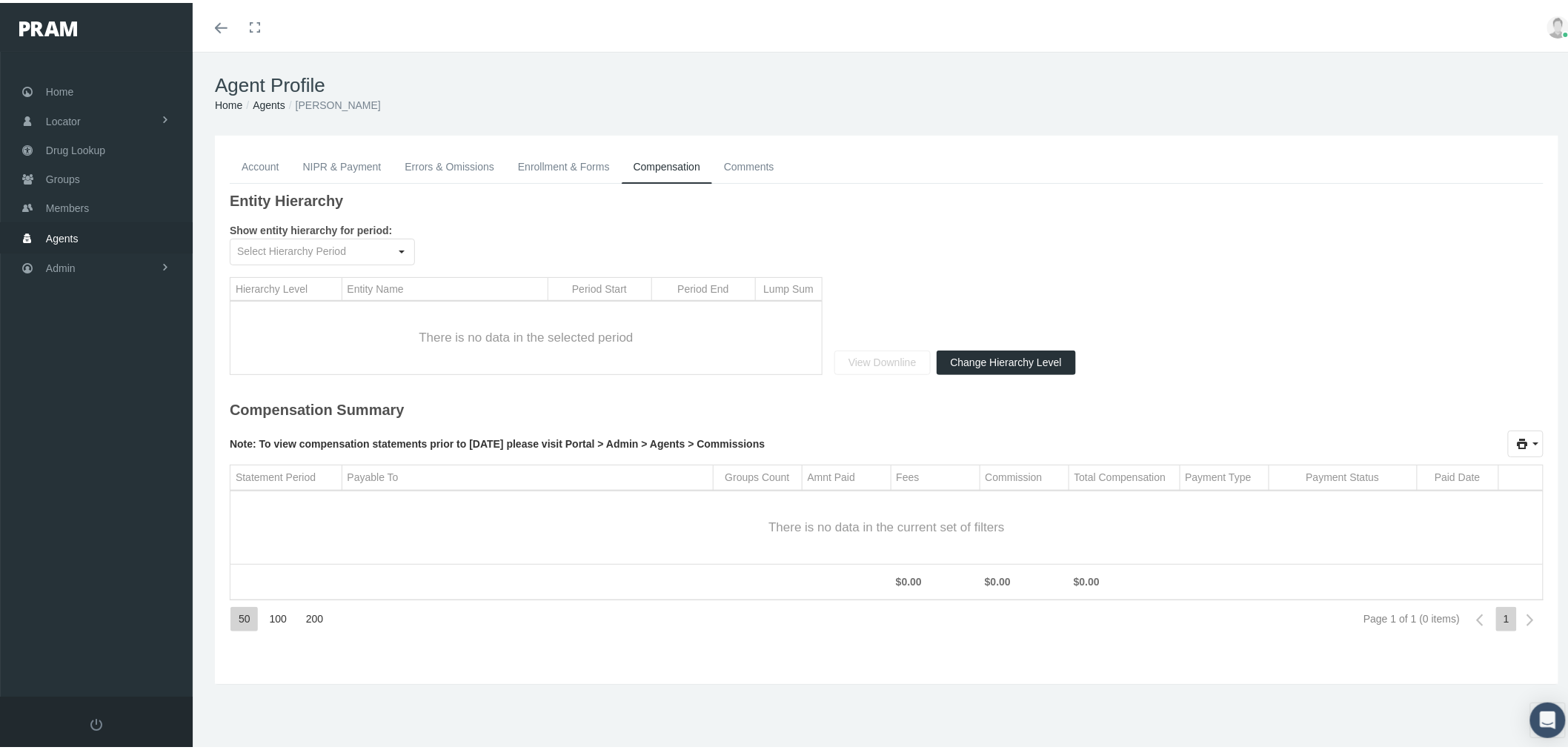
click at [252, 160] on link "Account" at bounding box center [260, 164] width 61 height 33
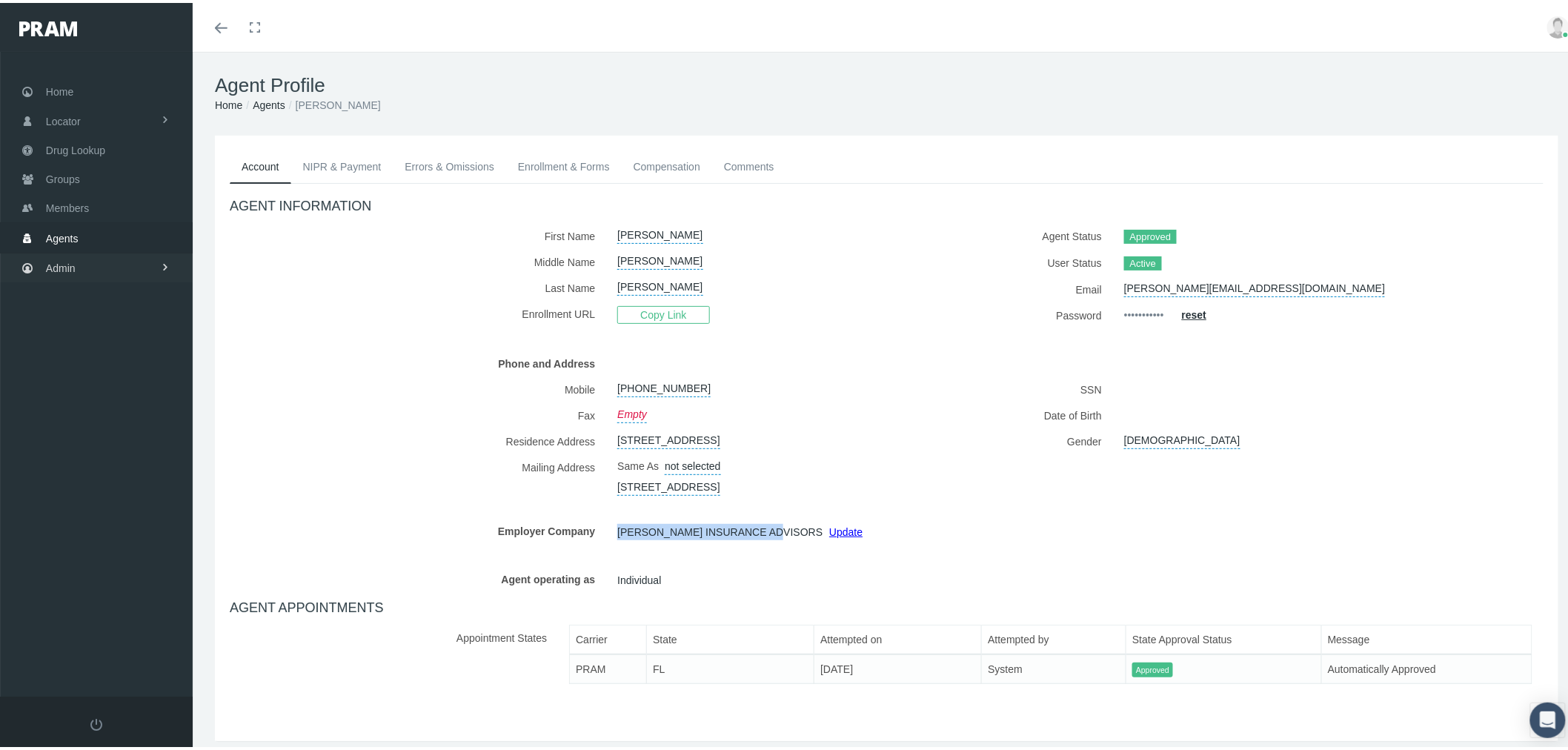
drag, startPoint x: 110, startPoint y: 256, endPoint x: 109, endPoint y: 277, distance: 21.0
click at [110, 256] on link "Admin" at bounding box center [96, 265] width 193 height 29
click at [105, 293] on link "Security" at bounding box center [96, 297] width 193 height 26
click at [104, 371] on span "User Lookup" at bounding box center [87, 379] width 58 height 25
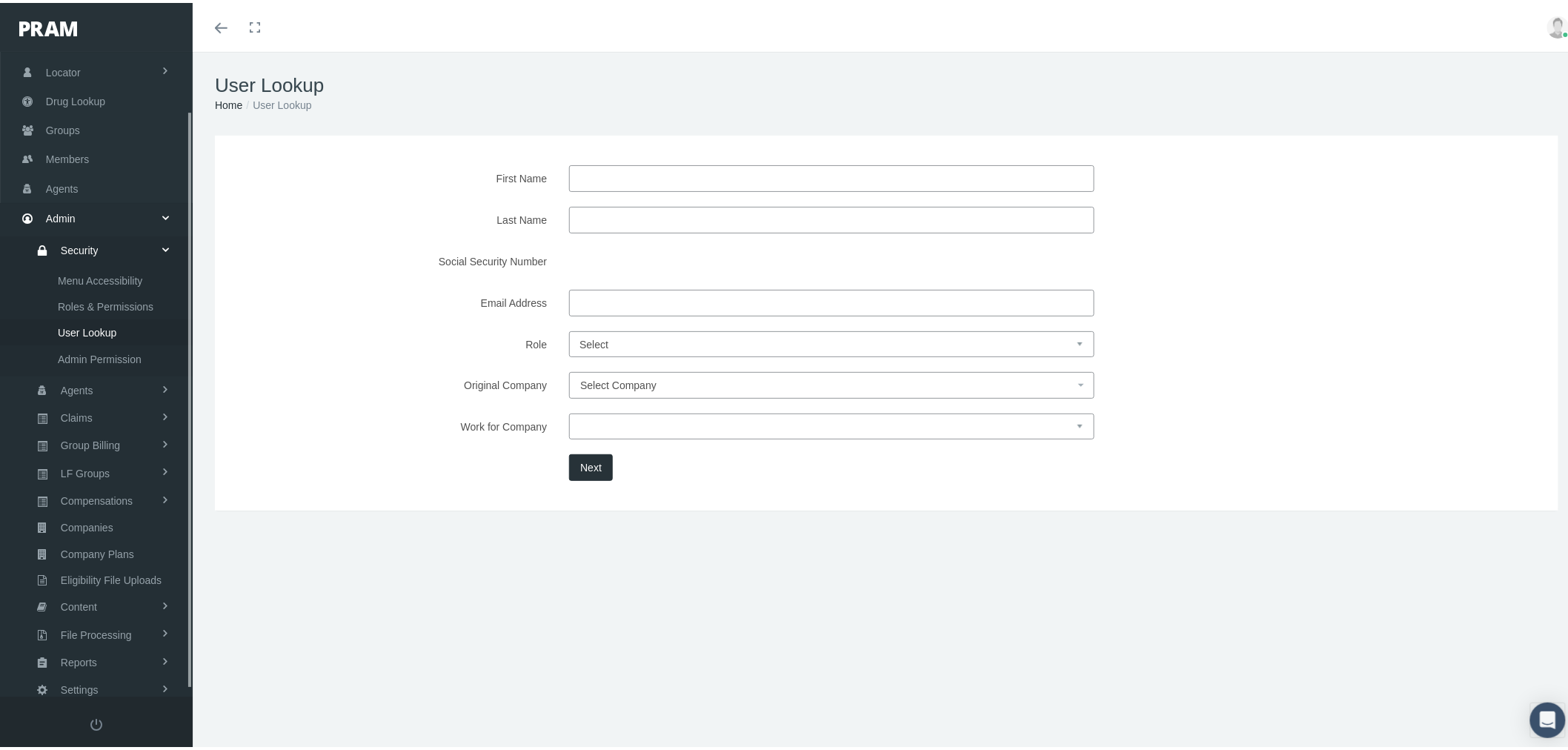
scroll to position [72, 0]
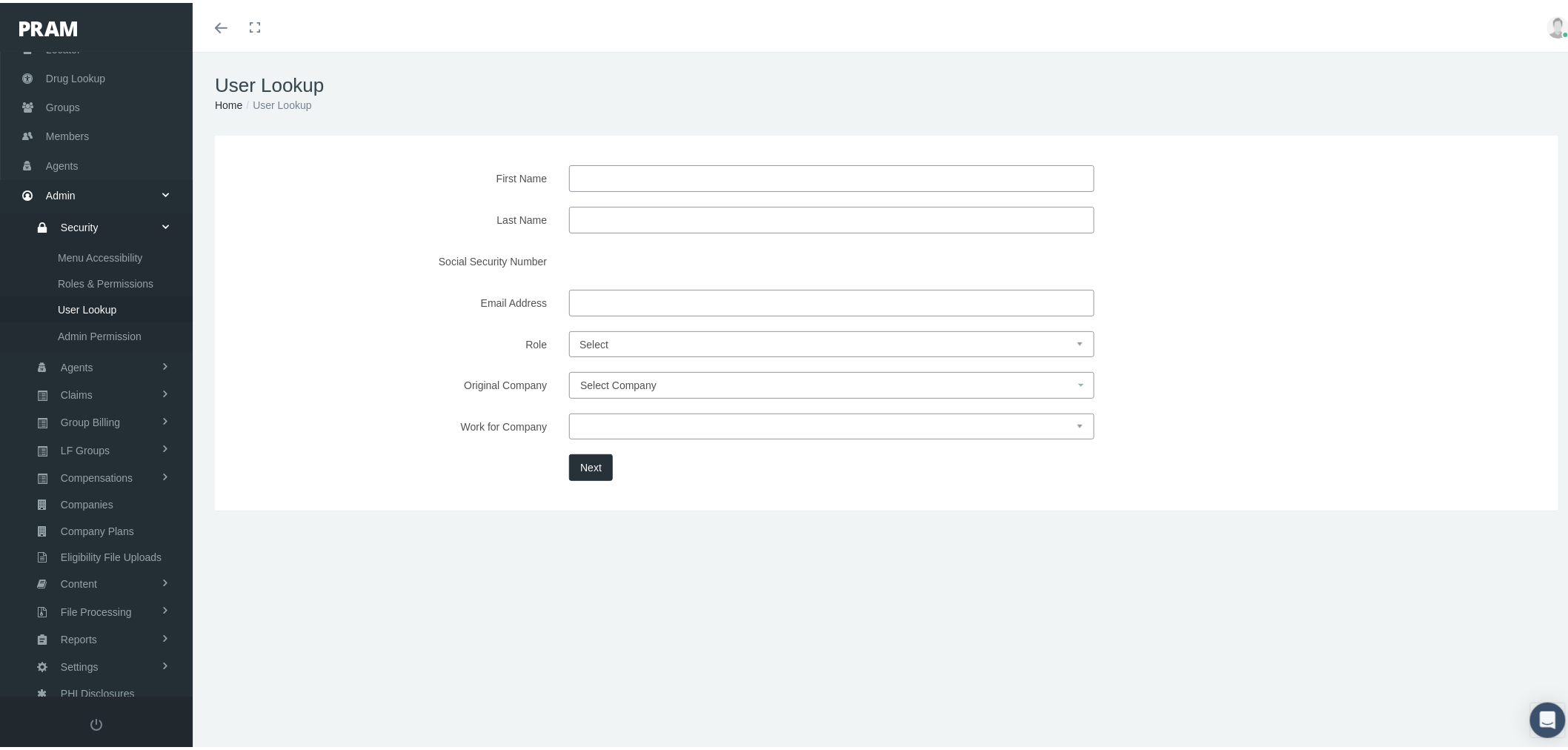
click at [664, 303] on input "Email Address" at bounding box center [833, 300] width 526 height 26
paste input "[EMAIL_ADDRESS][DOMAIN_NAME]"
type input "[EMAIL_ADDRESS][DOMAIN_NAME]"
click at [591, 463] on button "Next" at bounding box center [591, 464] width 44 height 26
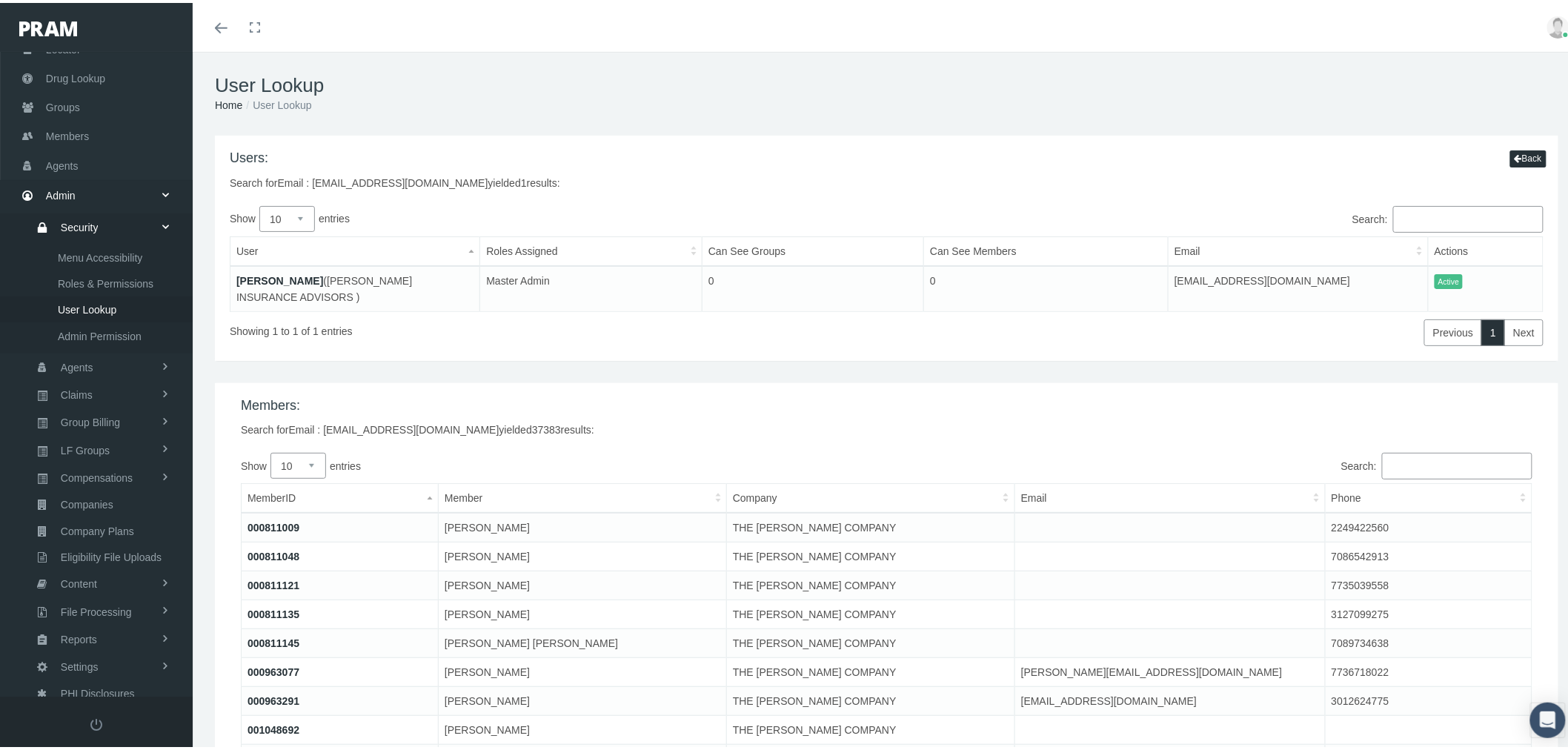
click at [261, 275] on link "[PERSON_NAME]" at bounding box center [279, 277] width 86 height 12
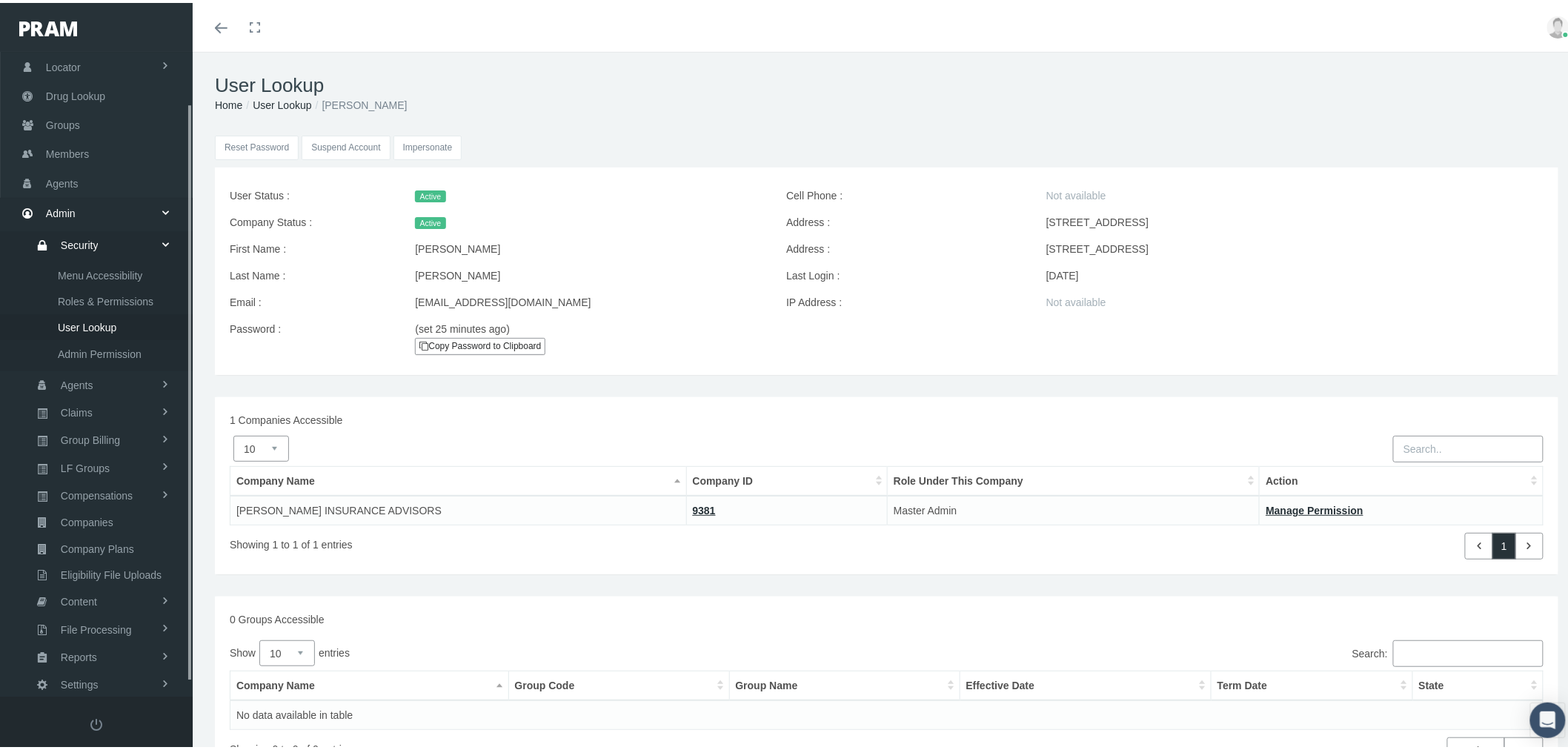
scroll to position [72, 0]
click at [435, 148] on input "Impersonate" at bounding box center [428, 145] width 69 height 24
